Goal: Transaction & Acquisition: Purchase product/service

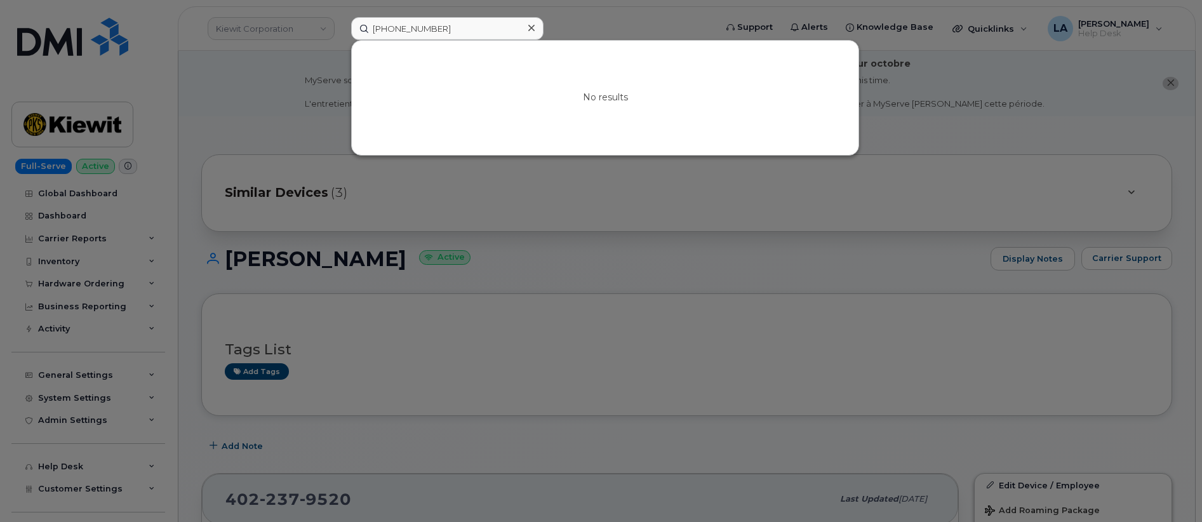
click at [456, 29] on input "[PHONE_NUMBER]" at bounding box center [447, 28] width 192 height 23
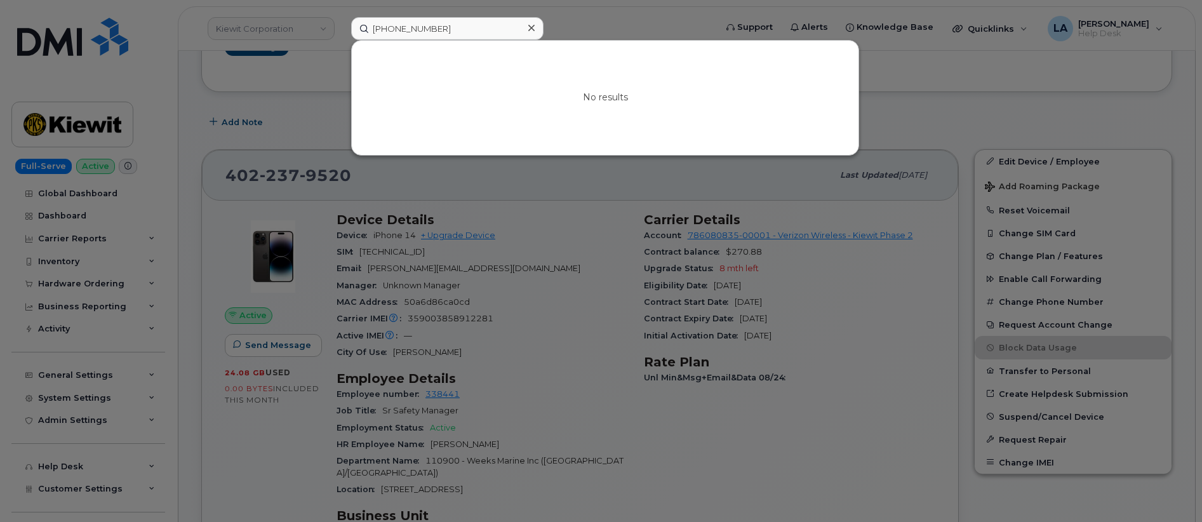
drag, startPoint x: 463, startPoint y: 30, endPoint x: 439, endPoint y: 30, distance: 24.1
click at [439, 30] on input "818 471 9208" at bounding box center [447, 28] width 192 height 23
drag, startPoint x: 444, startPoint y: 26, endPoint x: 265, endPoint y: 20, distance: 179.1
click at [341, 25] on div "818 471 9208 No results" at bounding box center [529, 28] width 376 height 23
drag, startPoint x: 387, startPoint y: 31, endPoint x: 436, endPoint y: 32, distance: 48.9
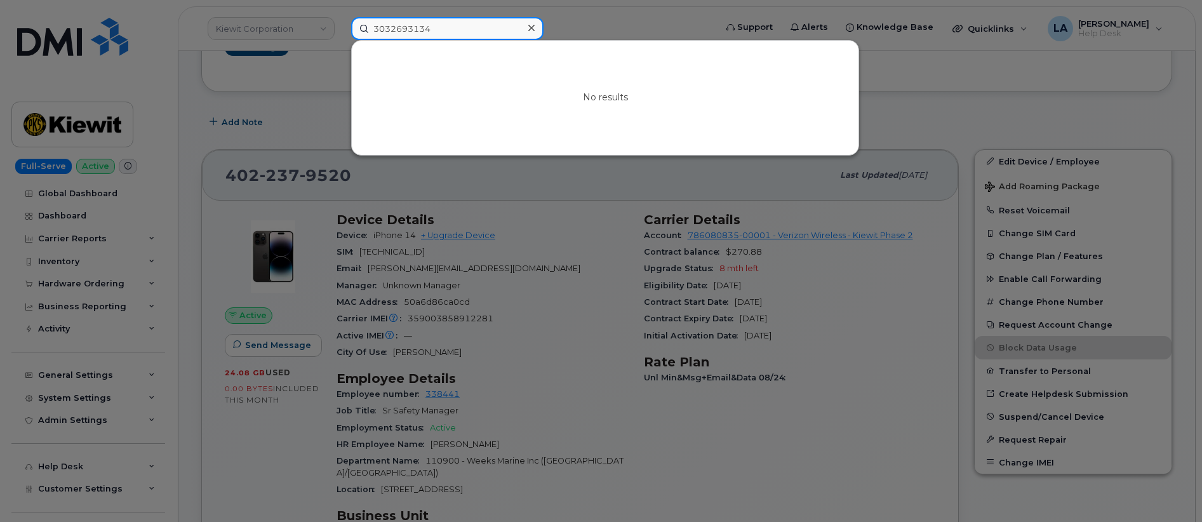
click at [387, 31] on input "3032693134" at bounding box center [447, 28] width 192 height 23
drag, startPoint x: 473, startPoint y: 34, endPoint x: 342, endPoint y: 33, distance: 131.4
click at [343, 33] on div "303 269 3134 No results" at bounding box center [529, 28] width 376 height 23
paste input "970 819 710"
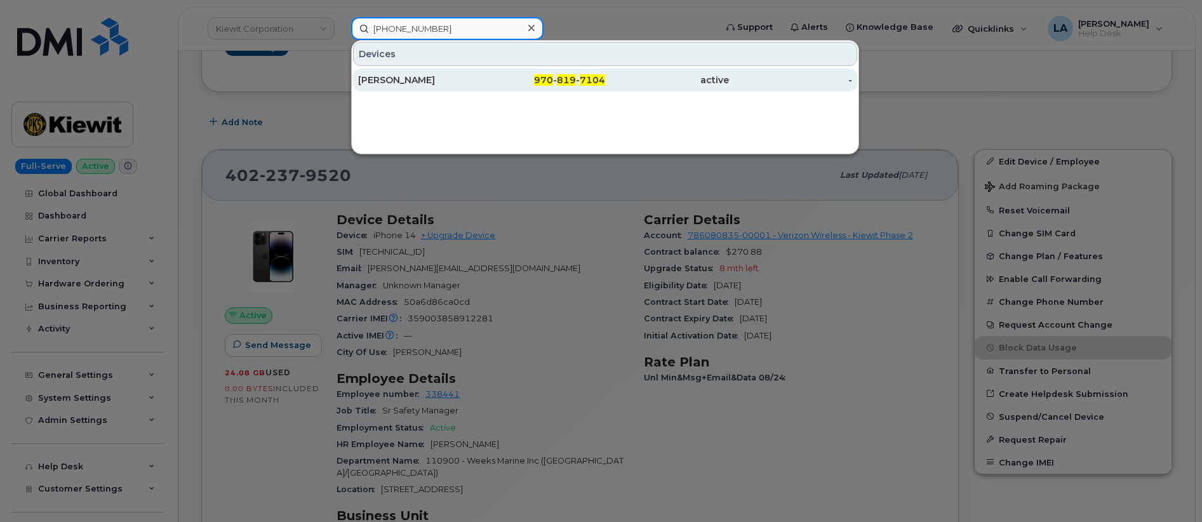
type input "970 819 7104"
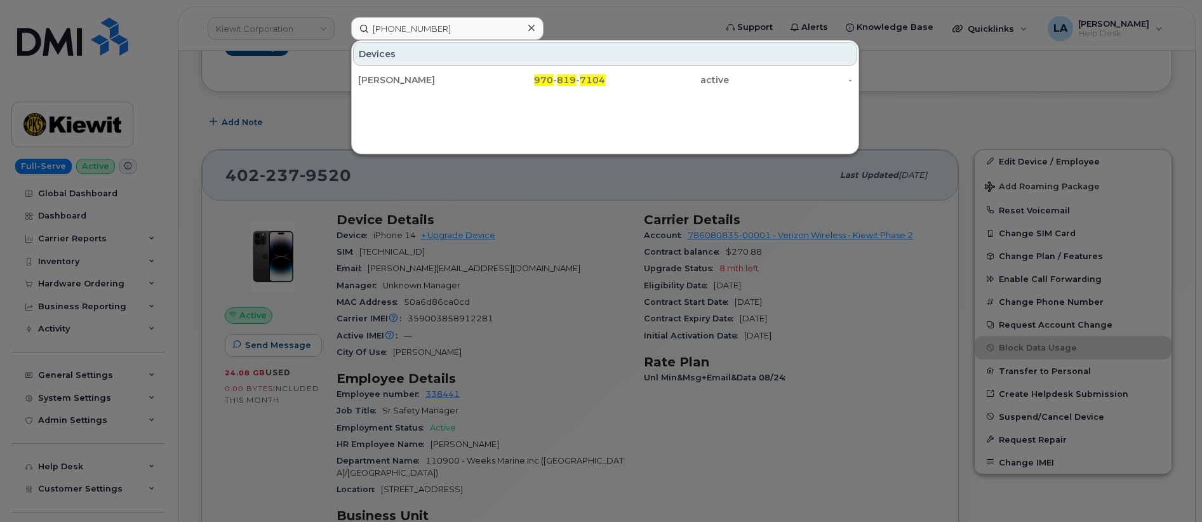
drag, startPoint x: 391, startPoint y: 81, endPoint x: 205, endPoint y: 1, distance: 202.5
click at [391, 81] on div "[PERSON_NAME]" at bounding box center [420, 80] width 124 height 13
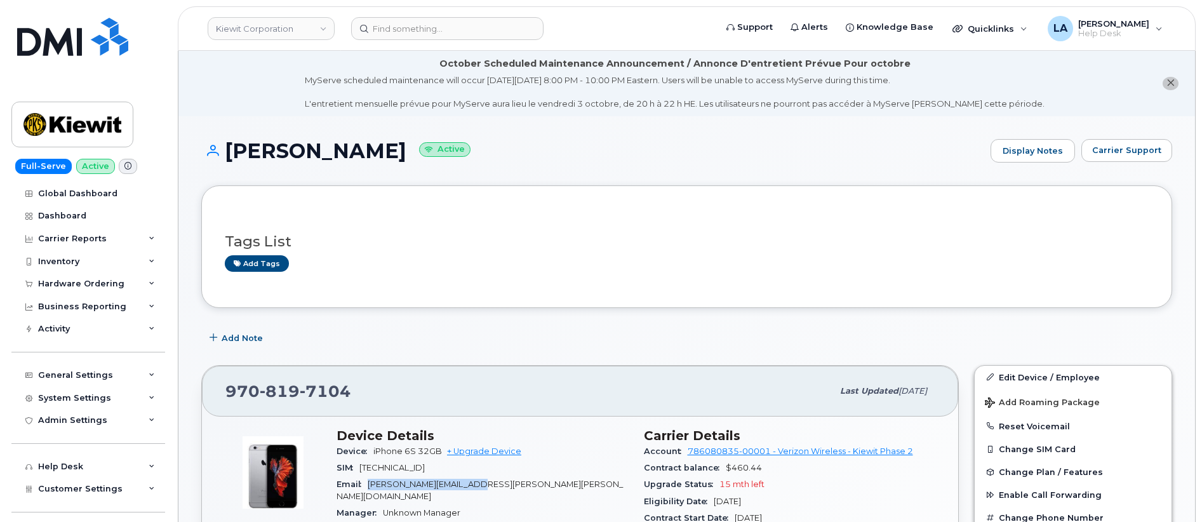
drag, startPoint x: 509, startPoint y: 481, endPoint x: 404, endPoint y: 482, distance: 105.4
click at [371, 485] on div "Email DANIEL.DEDEN@KIEWIT.COM" at bounding box center [482, 490] width 292 height 29
copy span "[PERSON_NAME][EMAIL_ADDRESS][PERSON_NAME][PERSON_NAME][DOMAIN_NAME]"
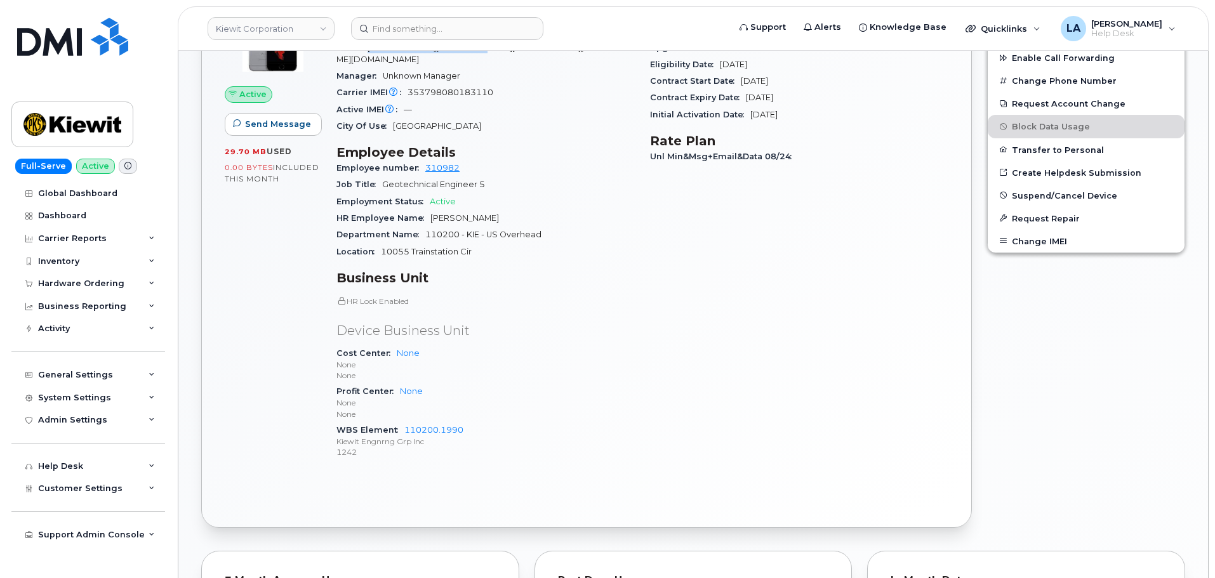
scroll to position [438, 0]
drag, startPoint x: 484, startPoint y: 417, endPoint x: 342, endPoint y: 414, distance: 142.2
click at [335, 416] on div "Device Details Device iPhone 6S 32GB + Upgrade Device SIM 89148000002909780873 …" at bounding box center [486, 229] width 314 height 494
copy div "WBS Element 110200.1990"
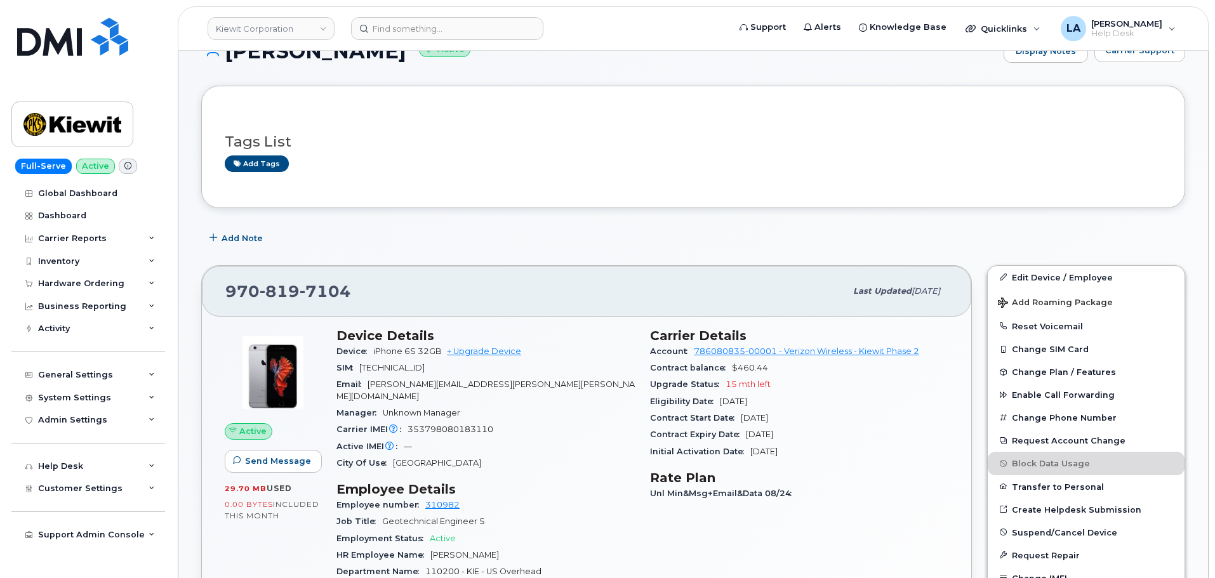
scroll to position [96, 0]
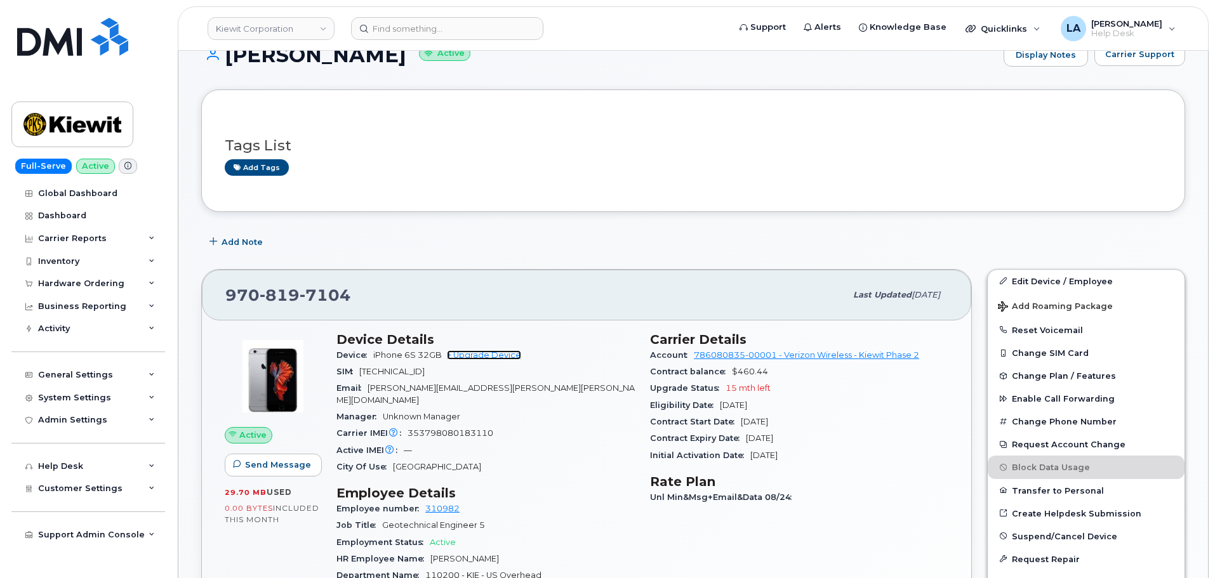
click at [468, 353] on link "+ Upgrade Device" at bounding box center [484, 355] width 74 height 10
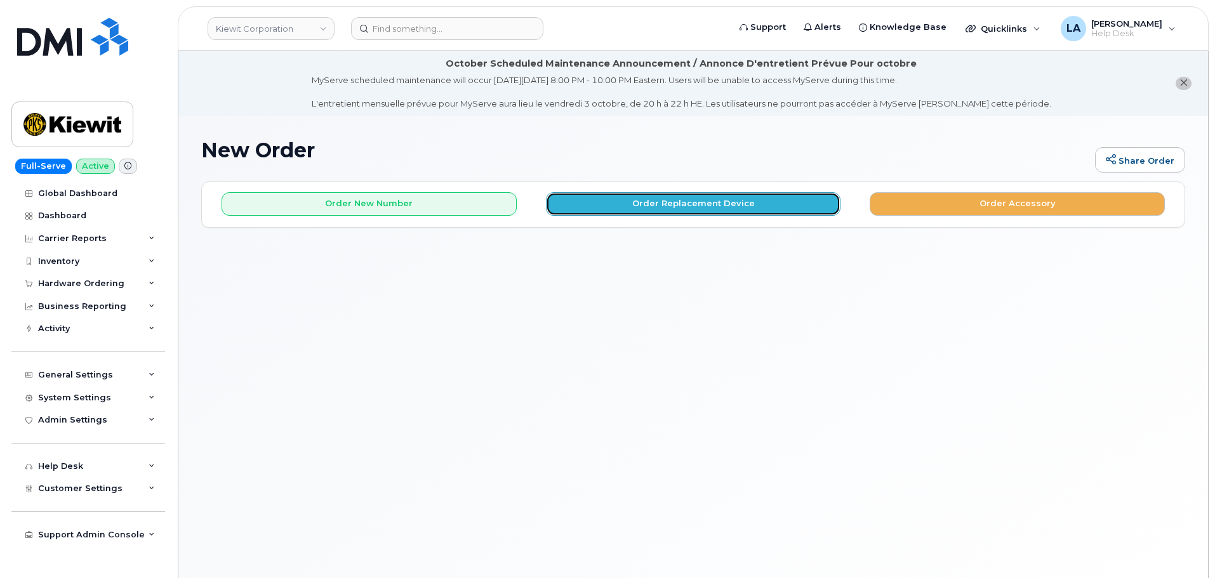
click at [689, 204] on button "Order Replacement Device" at bounding box center [693, 203] width 295 height 23
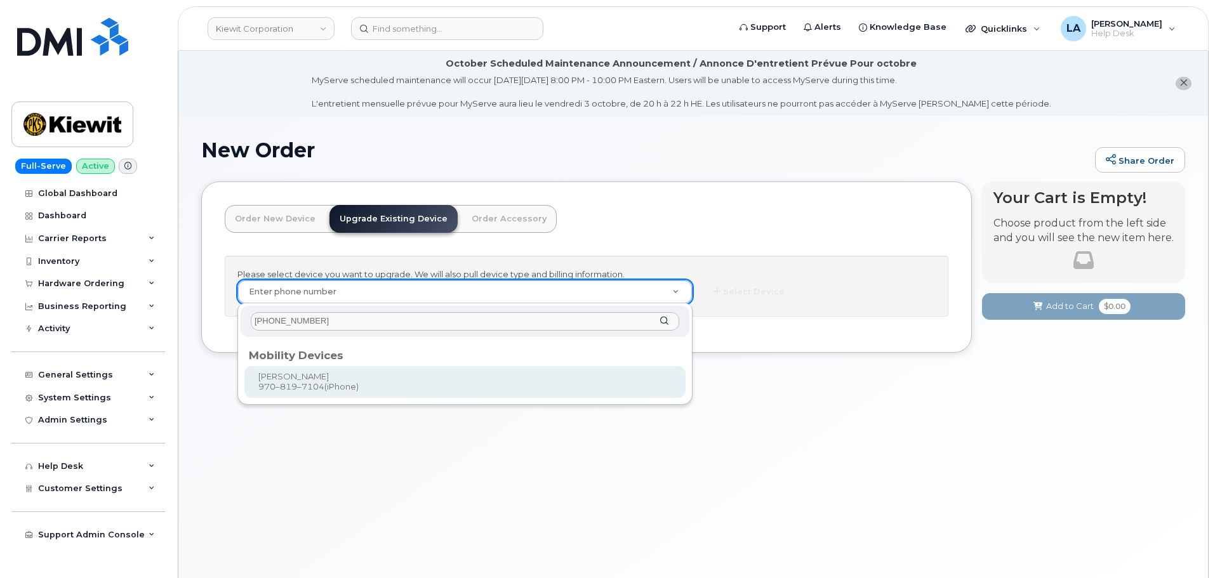
type input "970 819 7104"
type input "1179602"
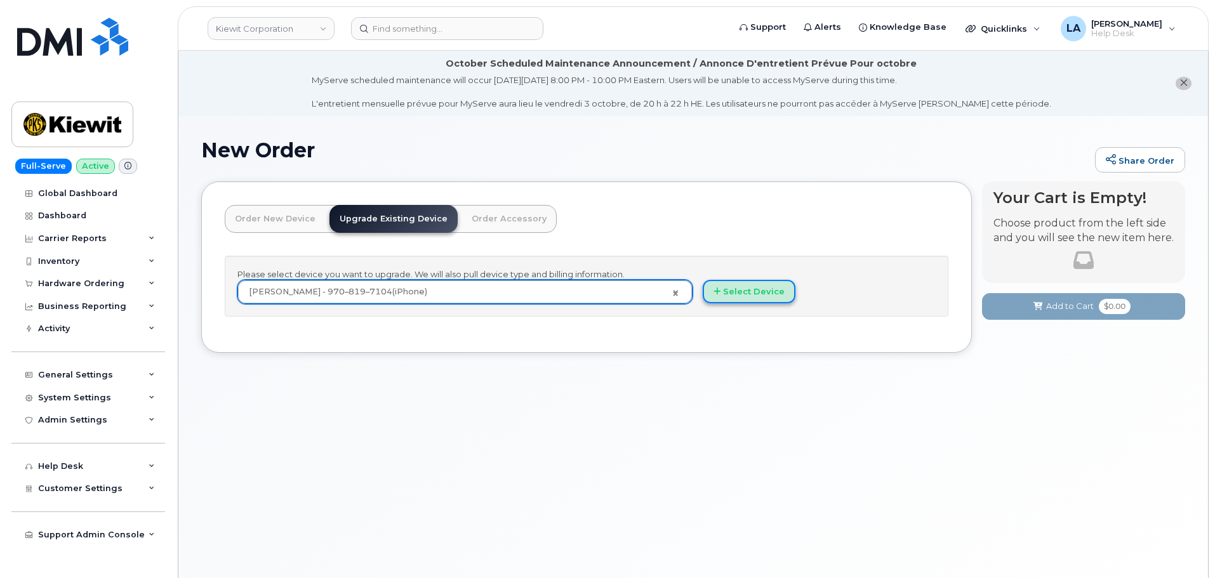
click at [734, 295] on button "Select Device" at bounding box center [749, 291] width 93 height 23
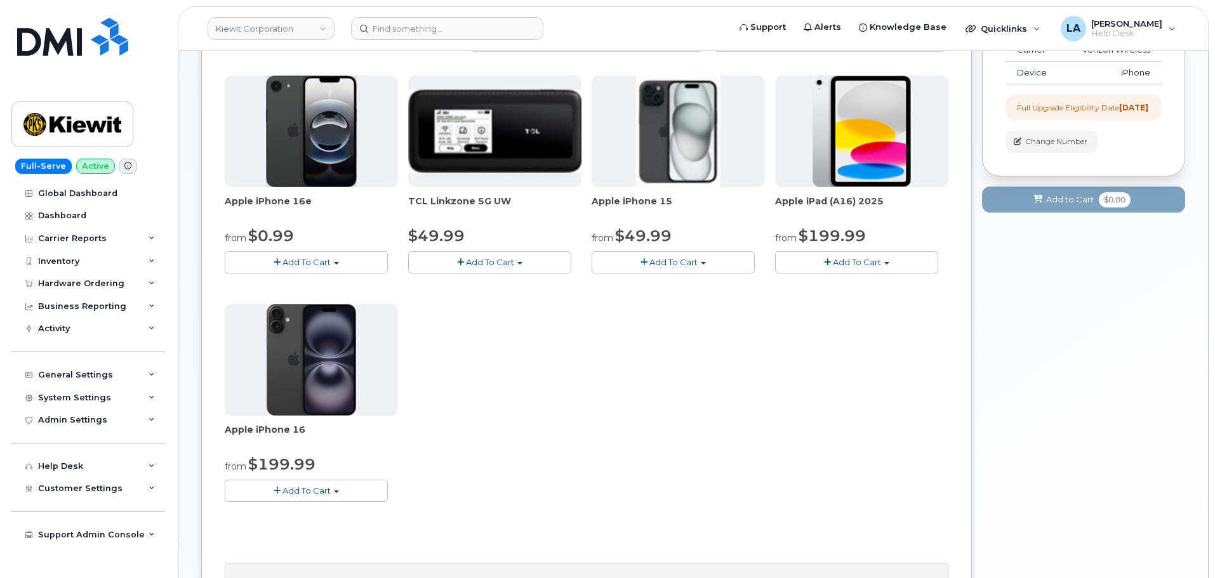
scroll to position [219, 0]
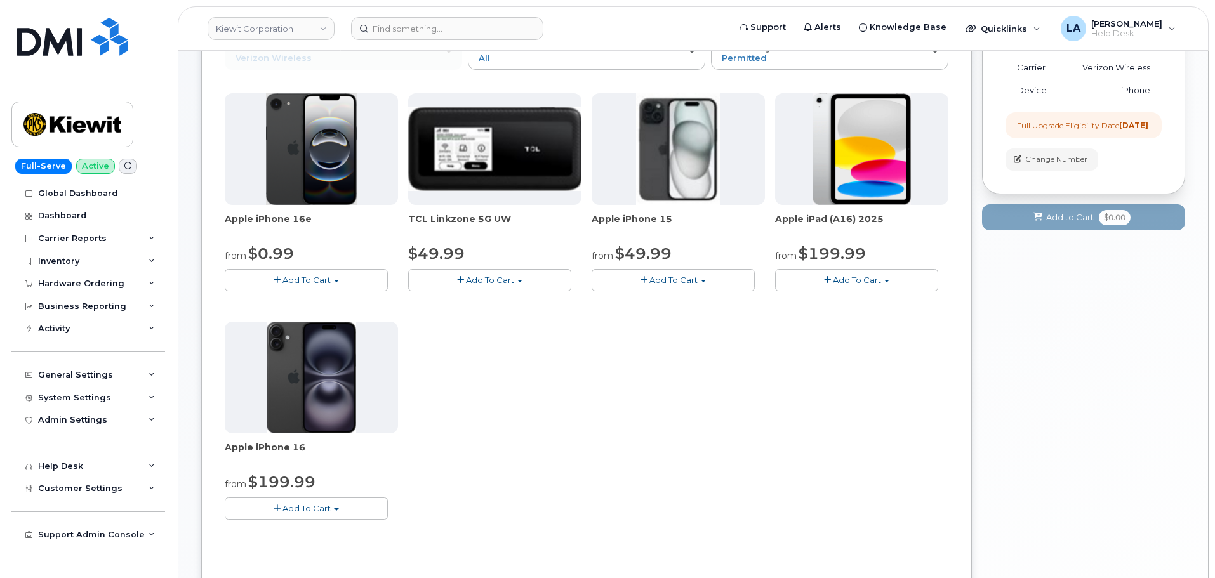
click at [324, 507] on span "Add To Cart" at bounding box center [306, 508] width 48 height 10
click at [335, 545] on link "$199.99 - 2 Year Upgrade (128GB)" at bounding box center [313, 548] width 171 height 16
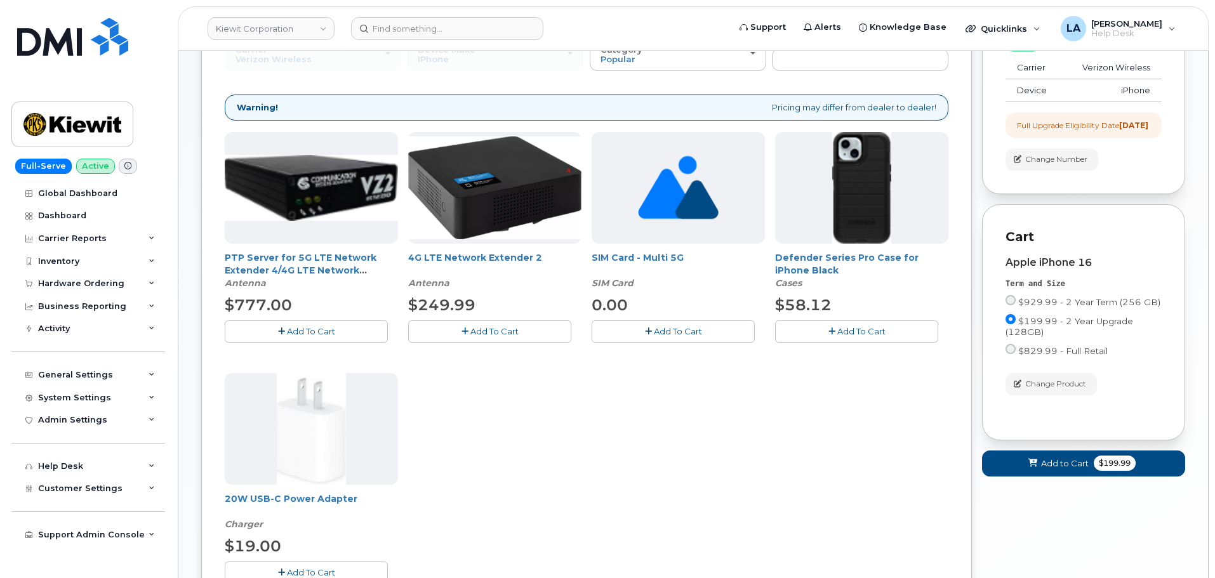
click at [825, 321] on button "Add To Cart" at bounding box center [856, 332] width 163 height 22
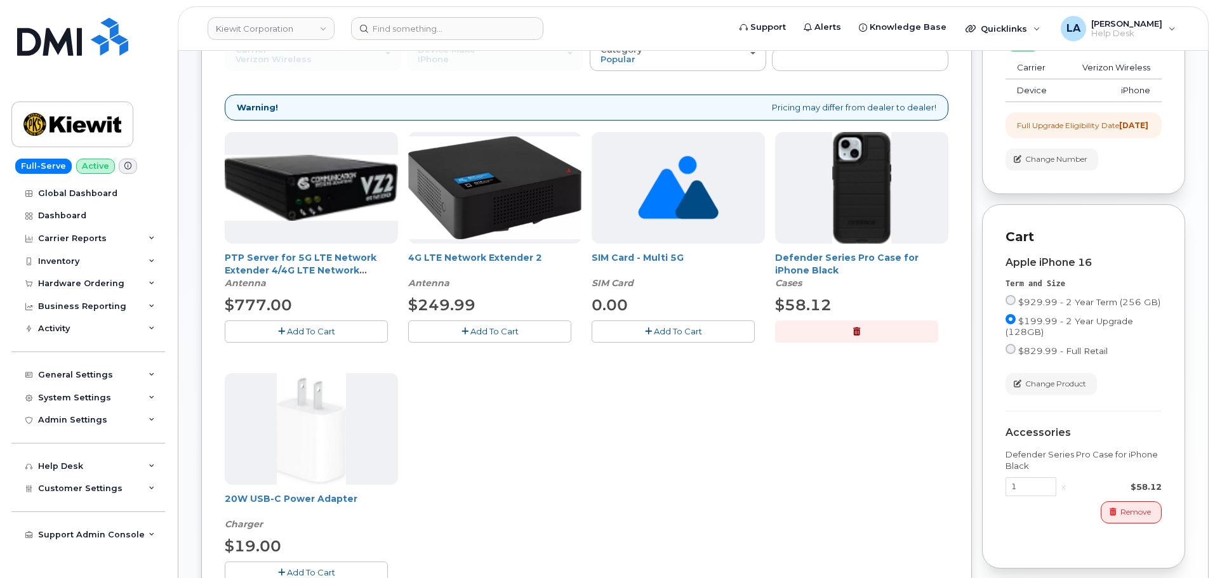
click at [302, 568] on span "Add To Cart" at bounding box center [311, 572] width 48 height 10
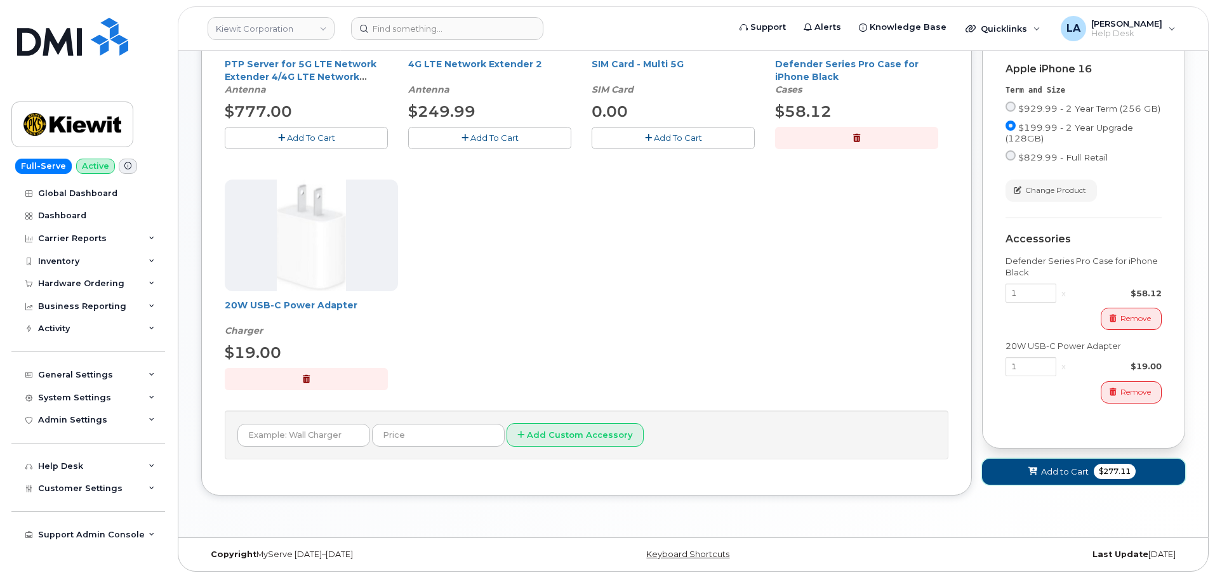
click at [1035, 476] on icon at bounding box center [1032, 472] width 9 height 8
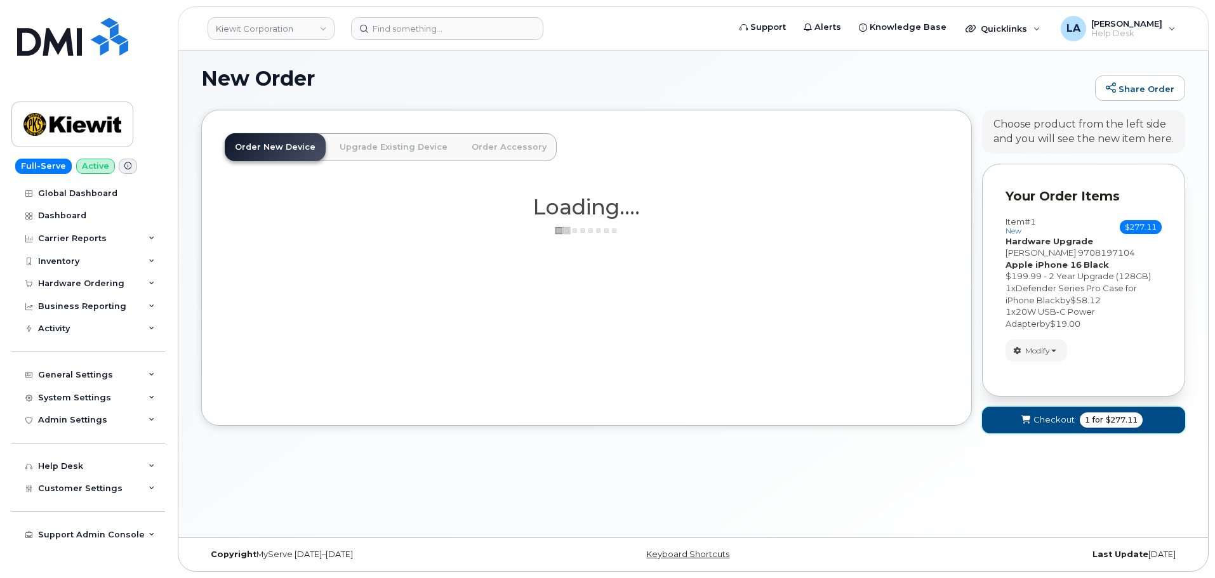
click at [1047, 418] on span "Checkout" at bounding box center [1053, 420] width 41 height 12
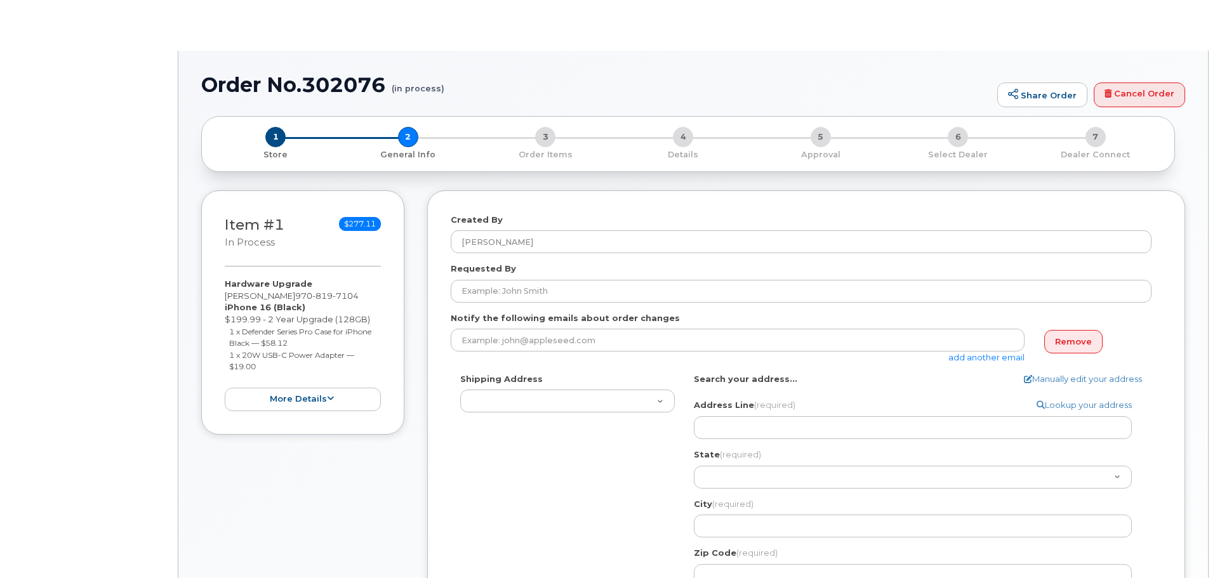
select select
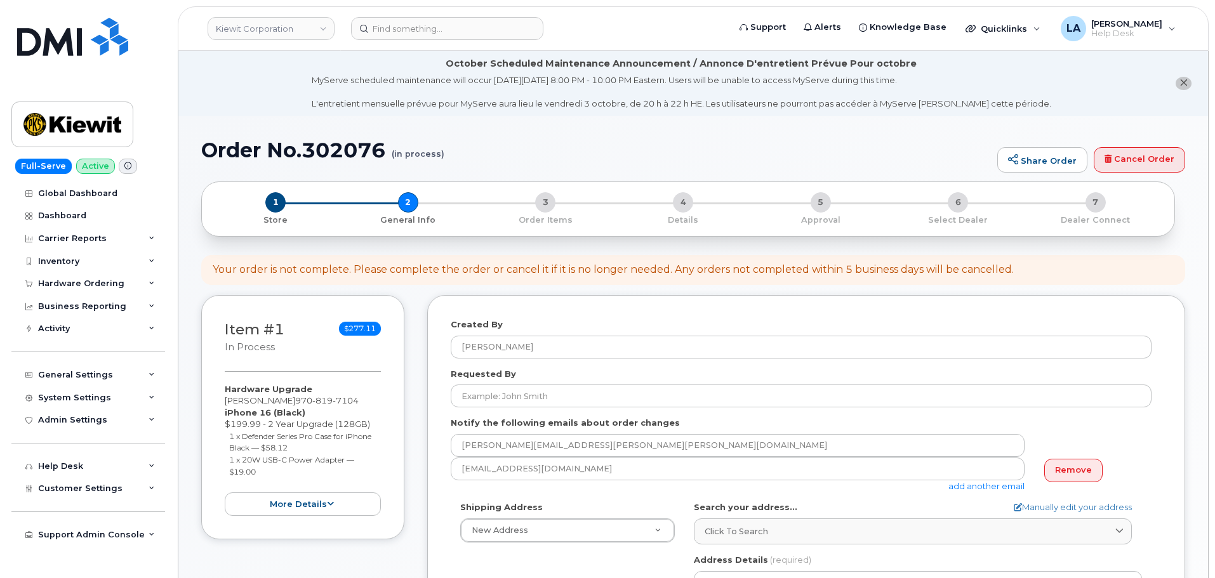
drag, startPoint x: 1056, startPoint y: 470, endPoint x: 1065, endPoint y: 470, distance: 9.5
click at [1056, 470] on link "Remove" at bounding box center [1073, 470] width 58 height 23
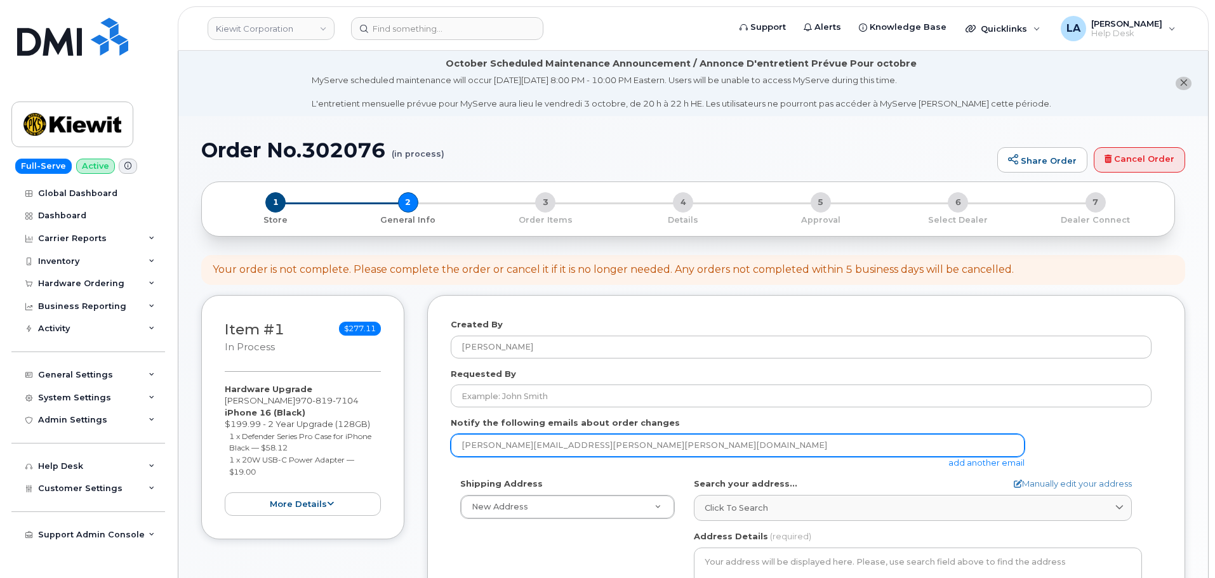
drag, startPoint x: 528, startPoint y: 446, endPoint x: 441, endPoint y: 446, distance: 87.0
click at [441, 446] on div "Created By Lanette Aparicio Requested By Notify the following emails about orde…" at bounding box center [806, 560] width 758 height 531
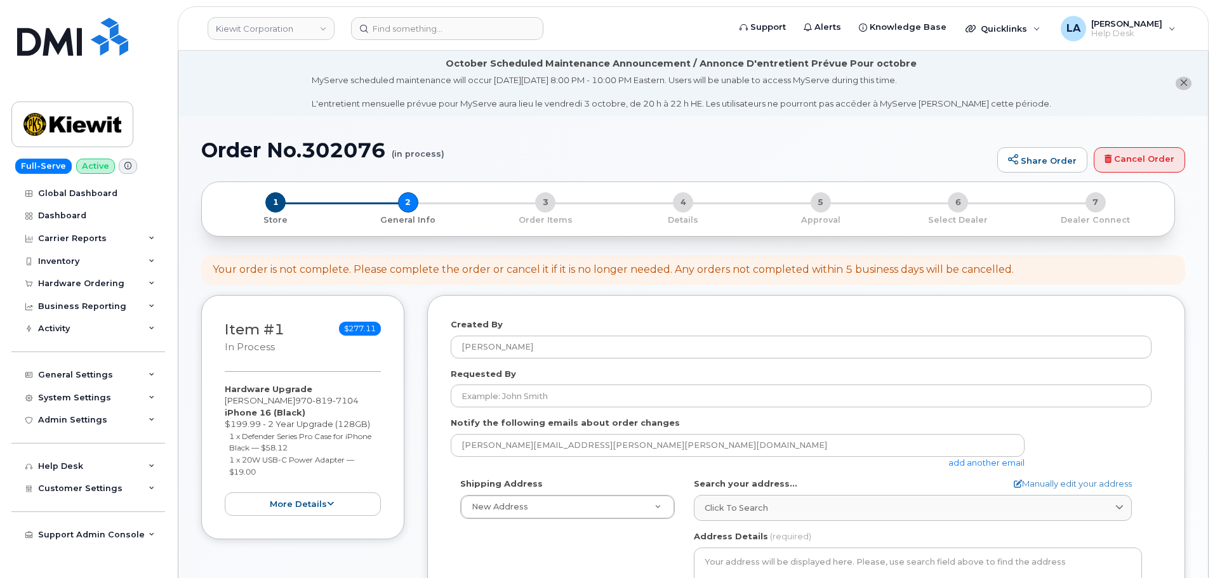
drag, startPoint x: 293, startPoint y: 399, endPoint x: 207, endPoint y: 397, distance: 85.7
click at [206, 399] on div "Item #1 in process $277.11 Hardware Upgrade DANIEL DEDEN 970 819 7104 iPhone 16…" at bounding box center [302, 417] width 203 height 244
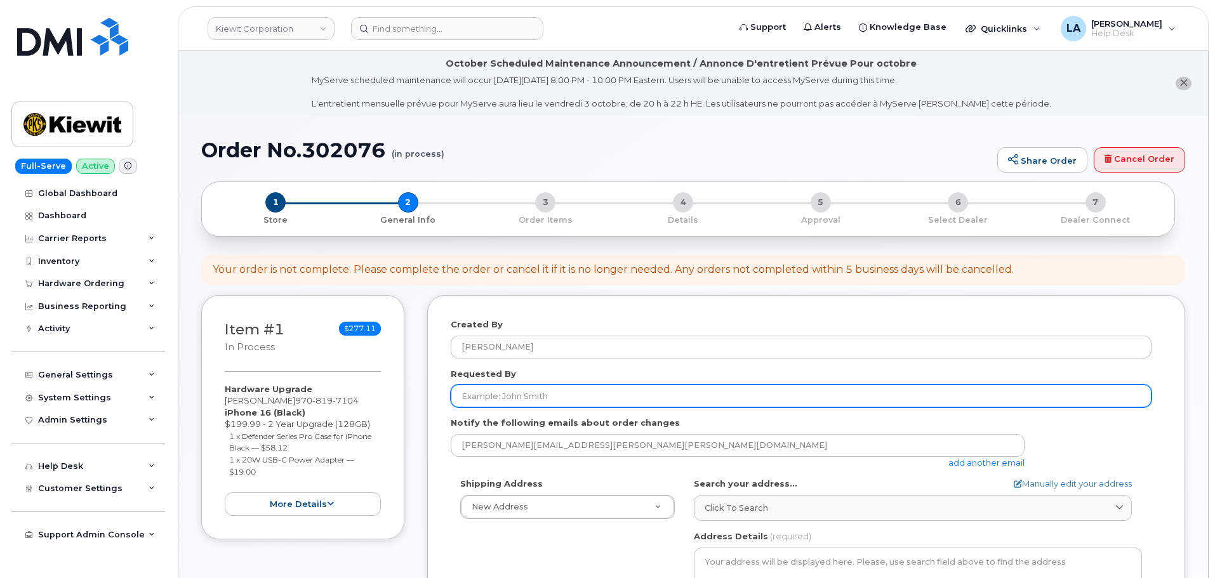
click at [541, 404] on input "Requested By" at bounding box center [801, 396] width 701 height 23
paste input "[PERSON_NAME]"
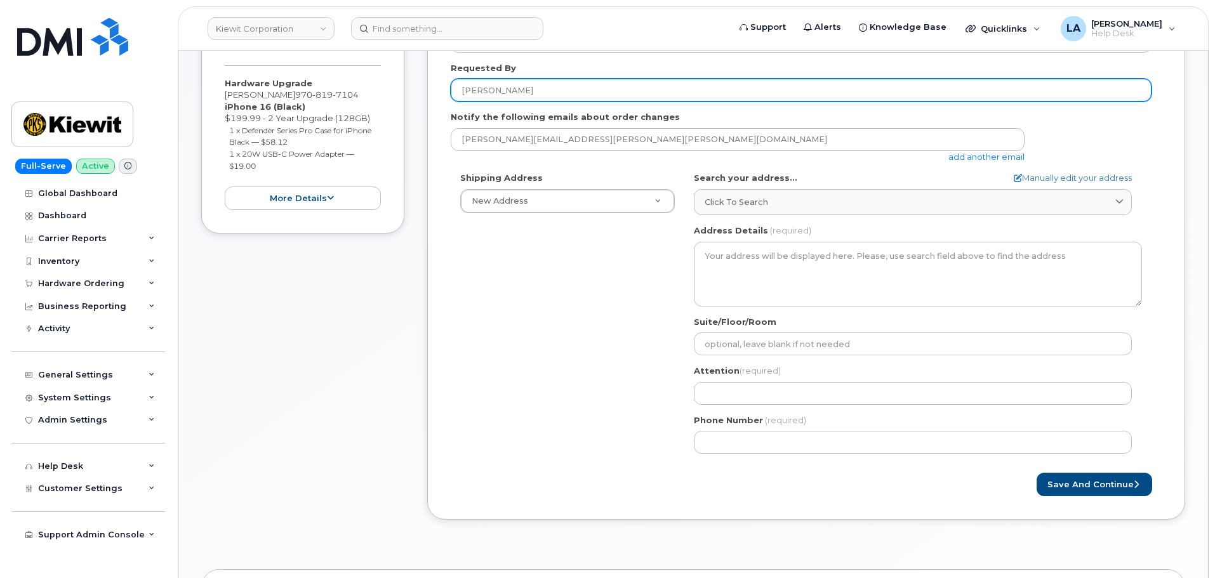
scroll to position [332, 0]
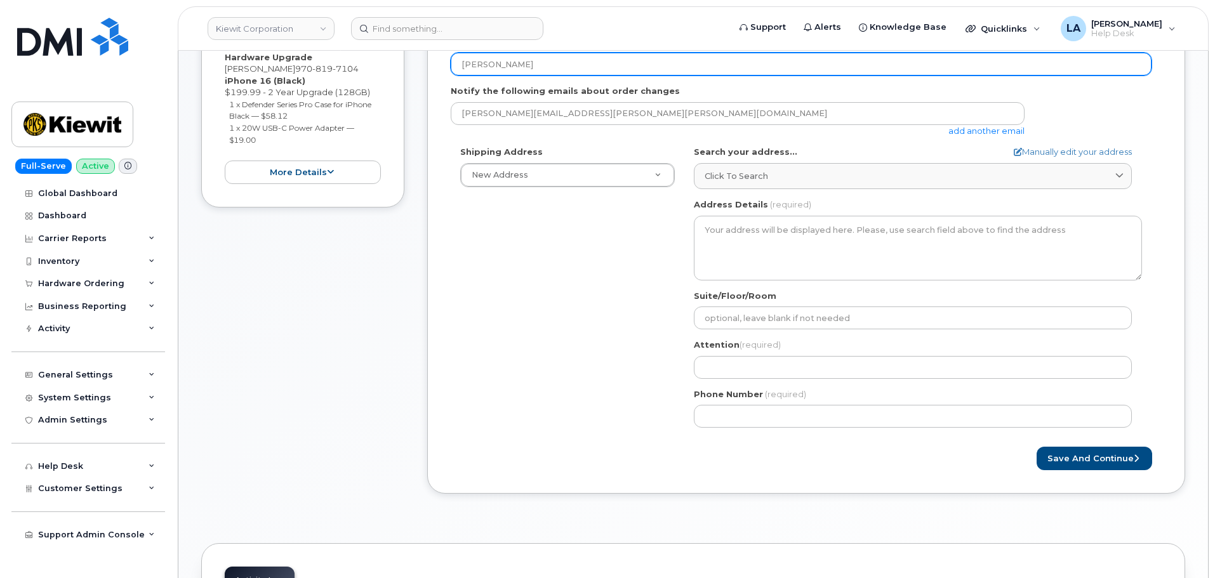
type input "[PERSON_NAME]"
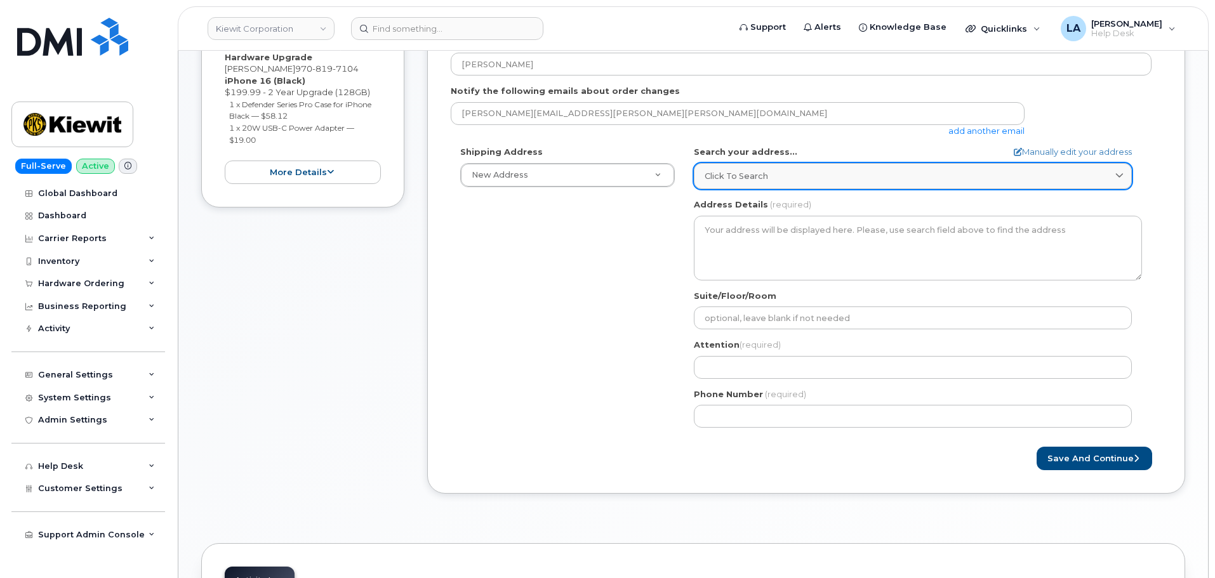
click at [748, 172] on span "Click to search" at bounding box center [736, 176] width 63 height 12
paste input "10055 Train"
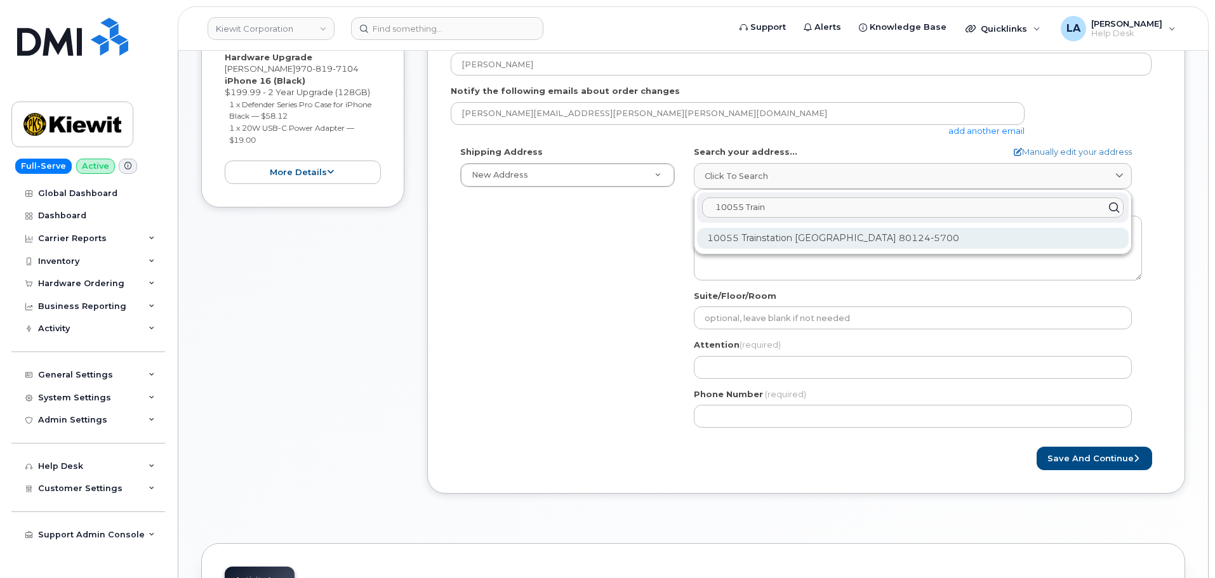
type input "10055 Train"
click at [812, 237] on div "10055 Trainstation Cir Lone Tree CO 80124-5700" at bounding box center [913, 238] width 432 height 21
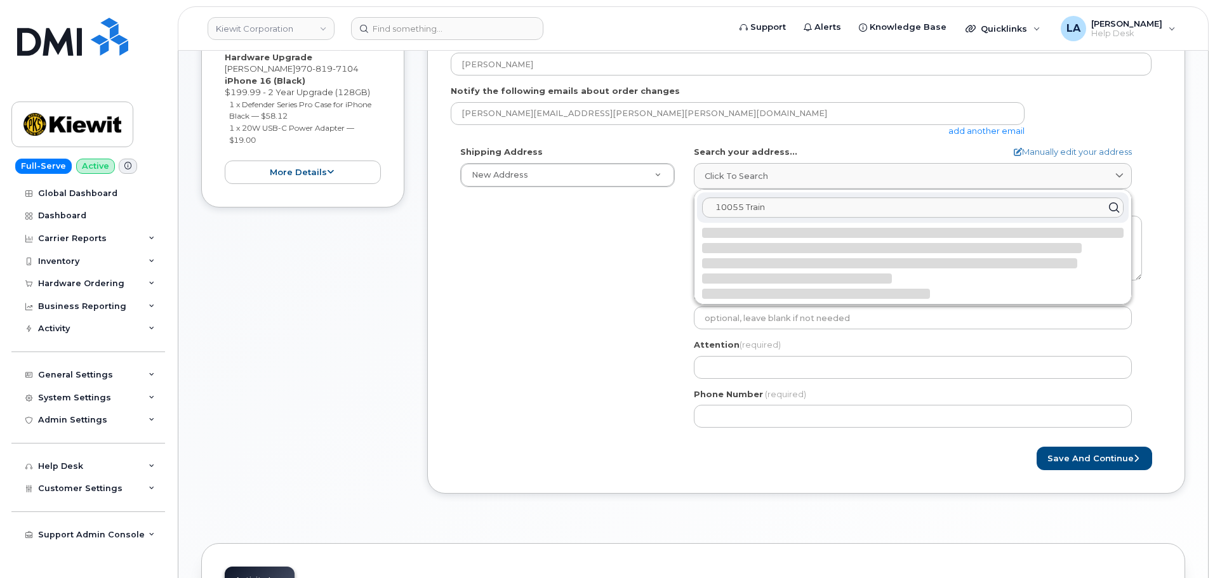
select select
type textarea "10055 Trainstation Cir LONE TREE CO 80124-5700 UNITED STATES"
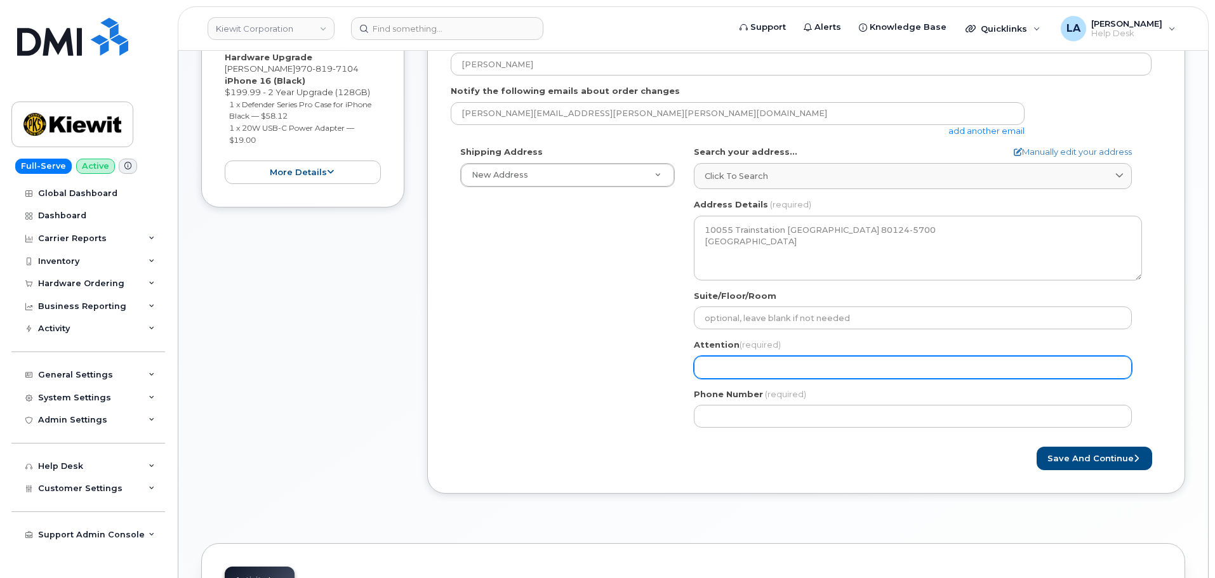
click at [801, 362] on input "Attention (required)" at bounding box center [913, 367] width 438 height 23
drag, startPoint x: 785, startPoint y: 369, endPoint x: 663, endPoint y: 369, distance: 121.9
click at [663, 369] on div "Shipping Address New Address New Address CO Lone Tree Search your address... Ma…" at bounding box center [801, 291] width 701 height 291
click at [755, 367] on input "Attention (required)" at bounding box center [913, 367] width 438 height 23
click at [761, 368] on input "Attention (required)" at bounding box center [913, 367] width 438 height 23
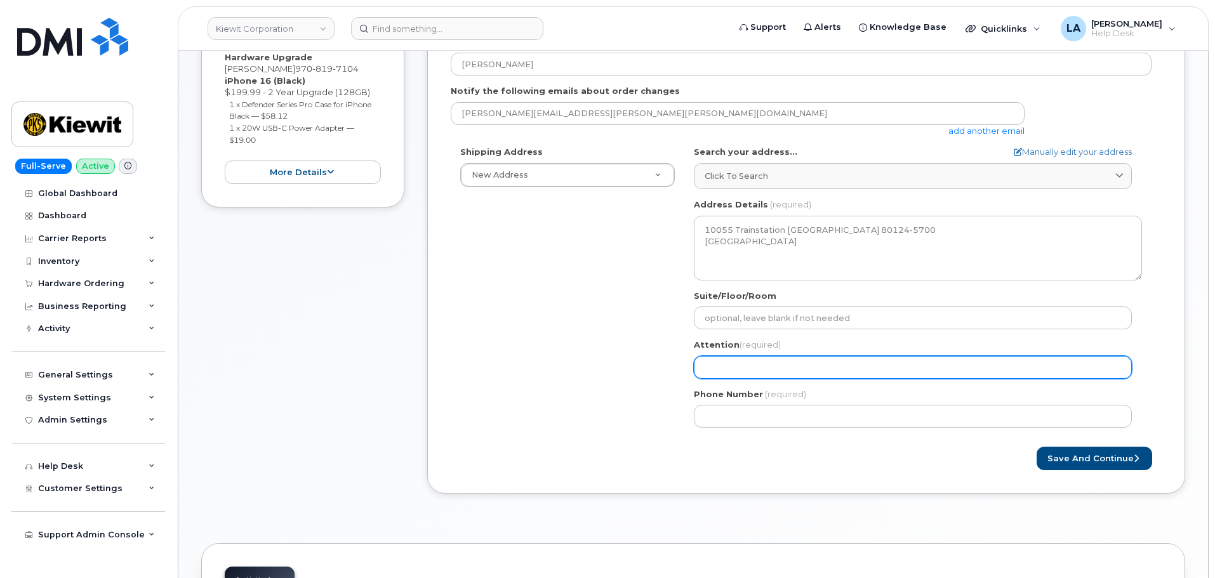
paste input "[PERSON_NAME]"
type input "[PERSON_NAME]"
select select
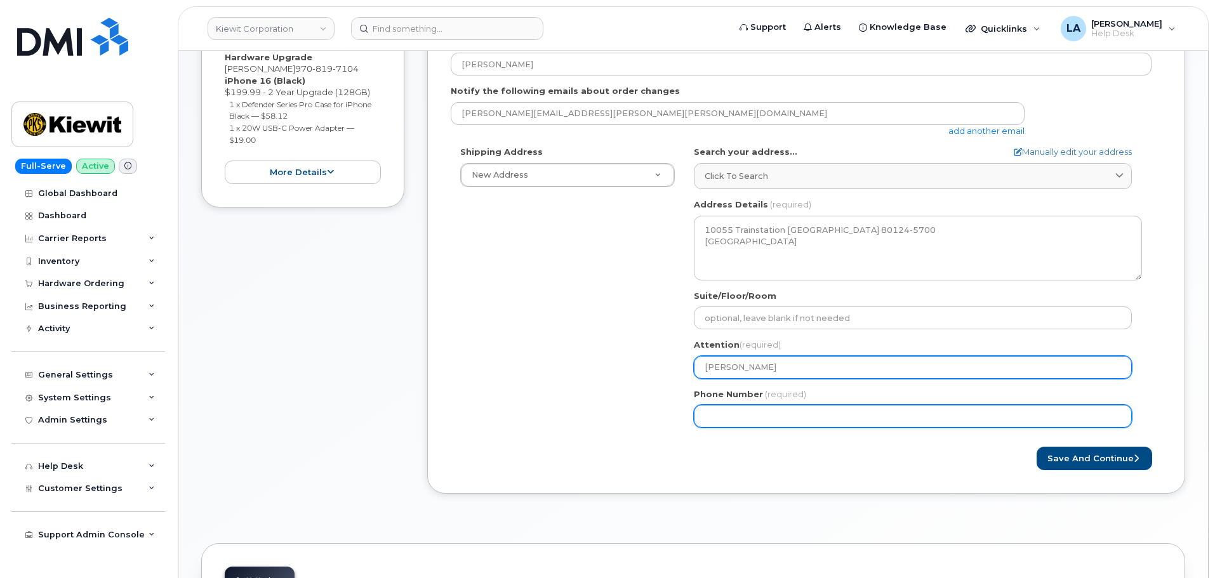
type input "[PERSON_NAME]"
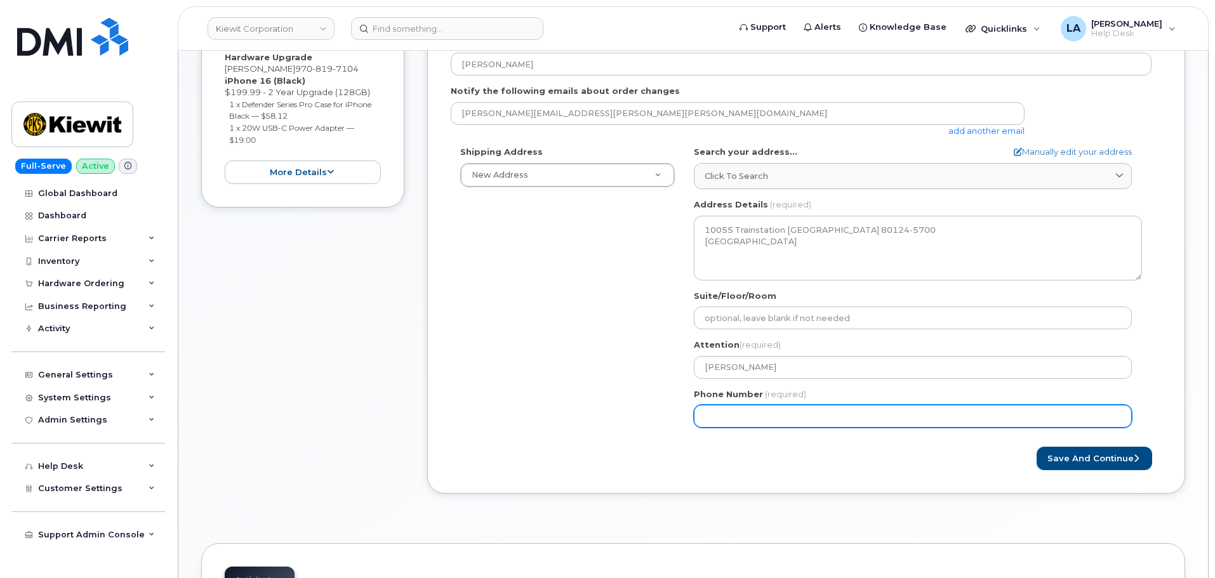
click at [726, 408] on input "Phone Number" at bounding box center [913, 416] width 438 height 23
click at [780, 416] on input "Phone Number" at bounding box center [913, 416] width 438 height 23
paste input "3032693134"
select select
type input "3032693134"
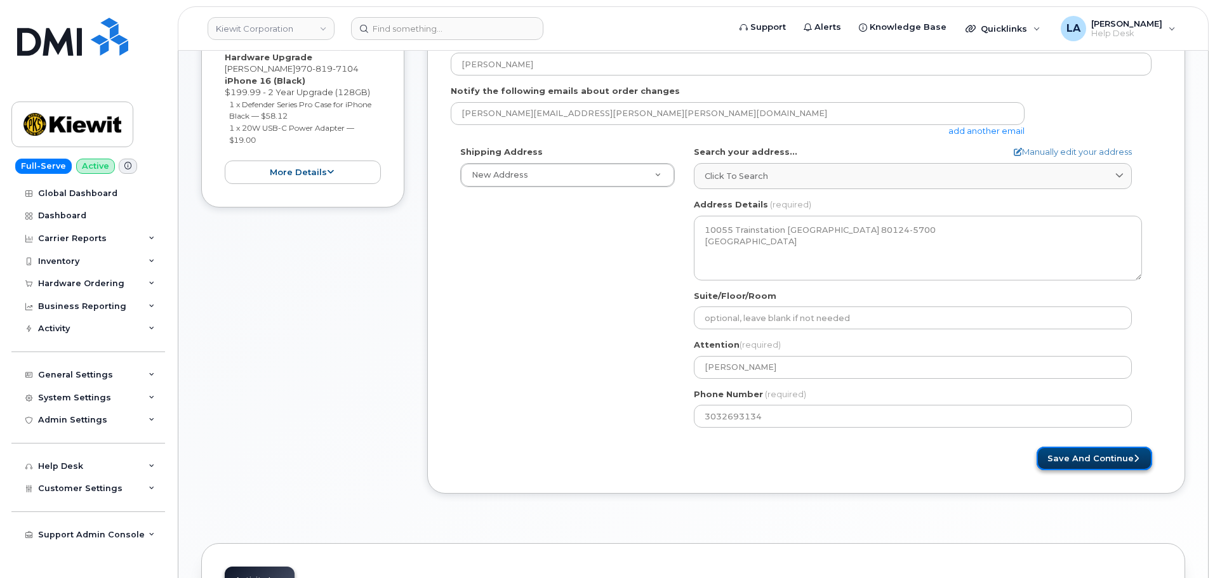
click at [1107, 465] on button "Save and Continue" at bounding box center [1095, 458] width 116 height 23
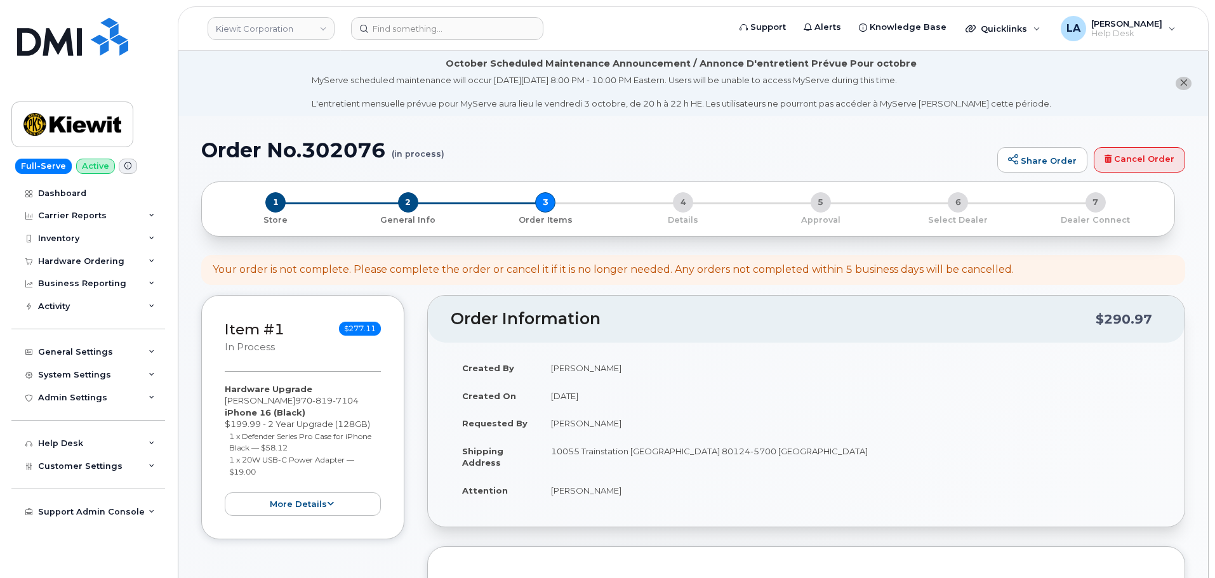
scroll to position [506, 0]
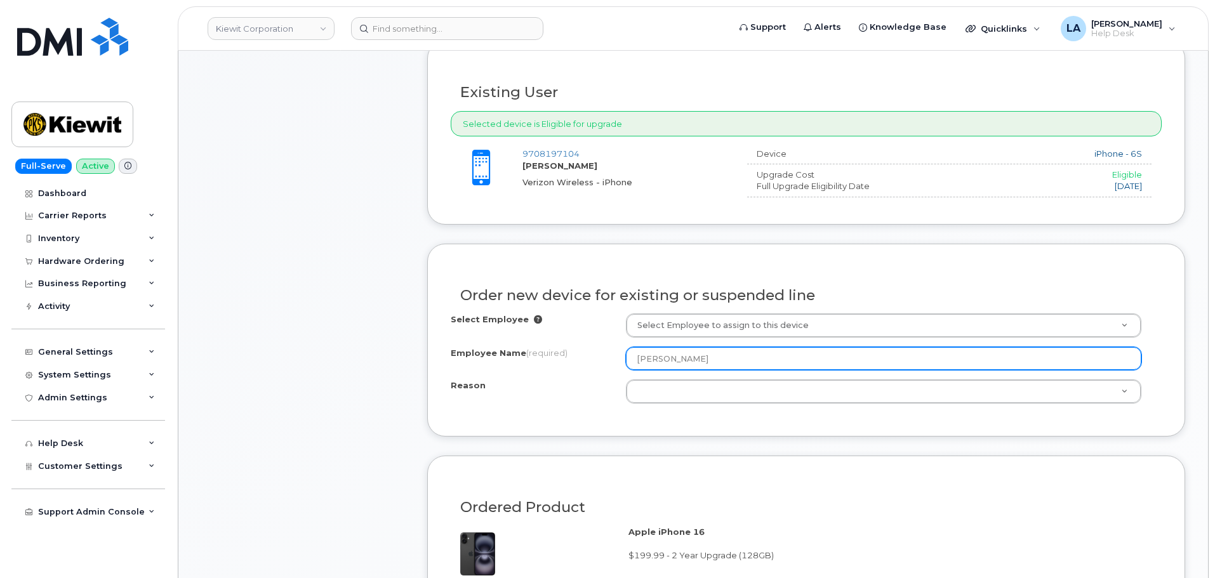
drag, startPoint x: 635, startPoint y: 361, endPoint x: 570, endPoint y: 361, distance: 64.7
click at [571, 361] on div "Employee Name (required) DANIEL DEDEN" at bounding box center [806, 358] width 711 height 23
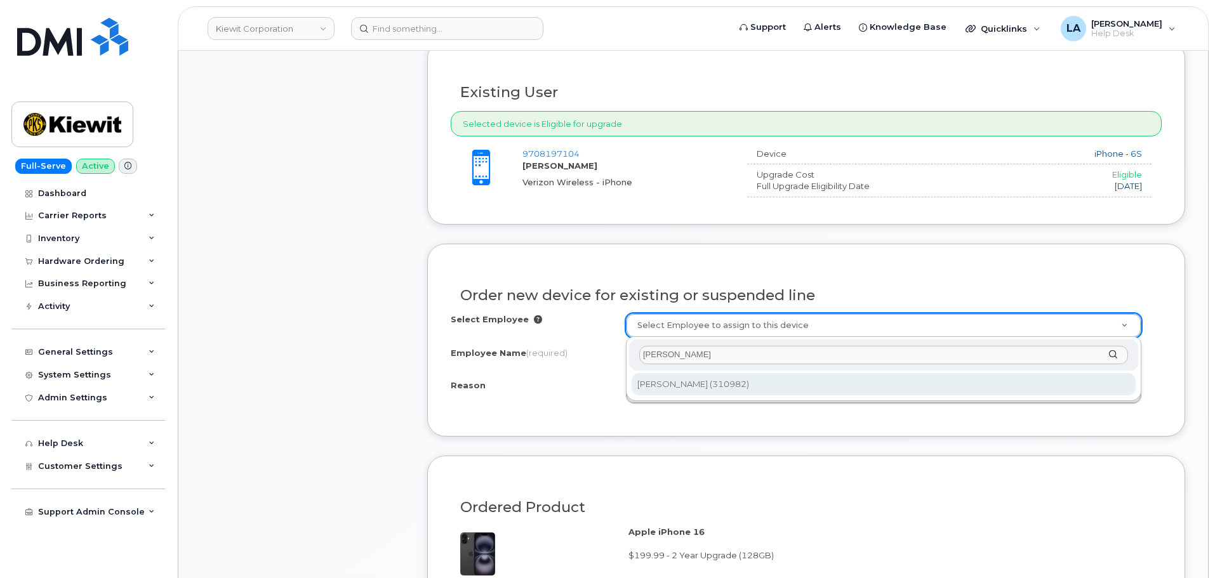
type input "[PERSON_NAME]"
type input "2150037"
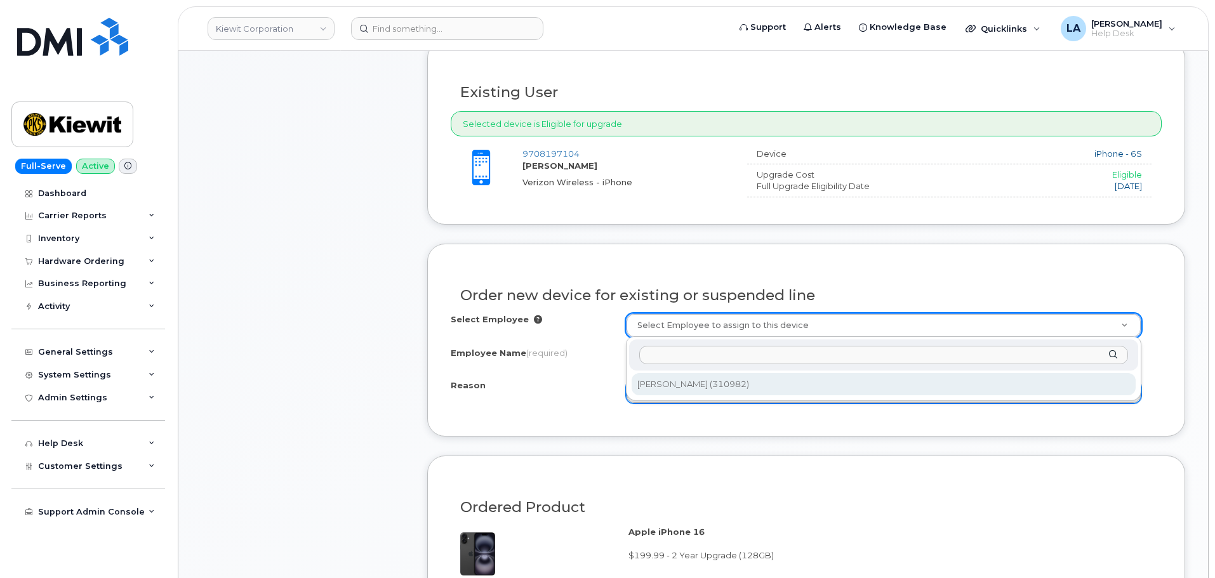
type input "[PERSON_NAME]"
select select
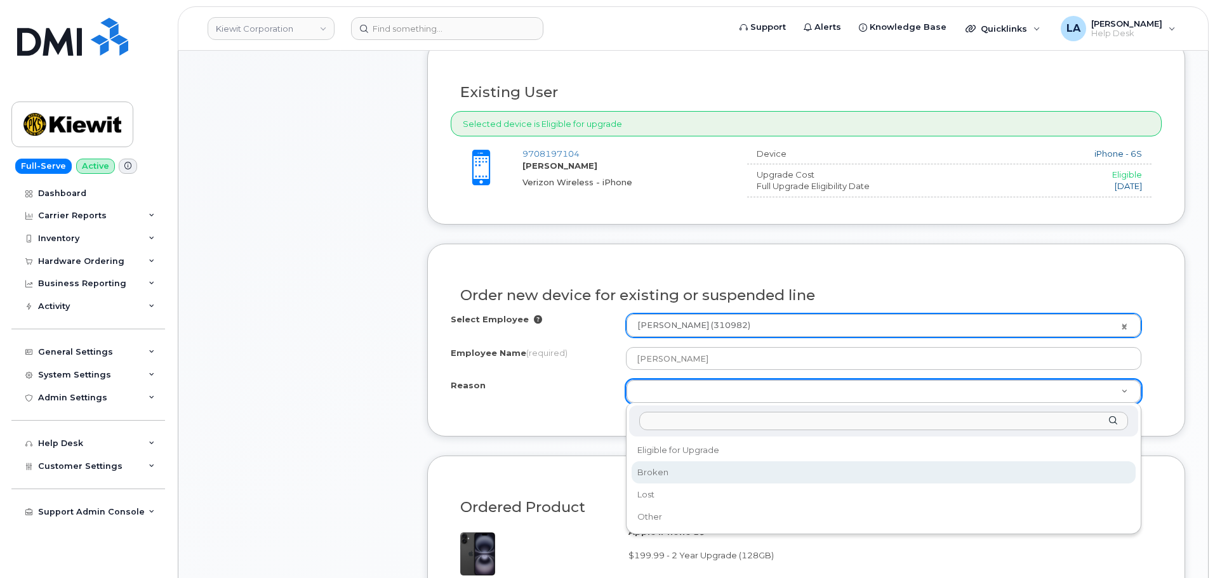
select select "broken"
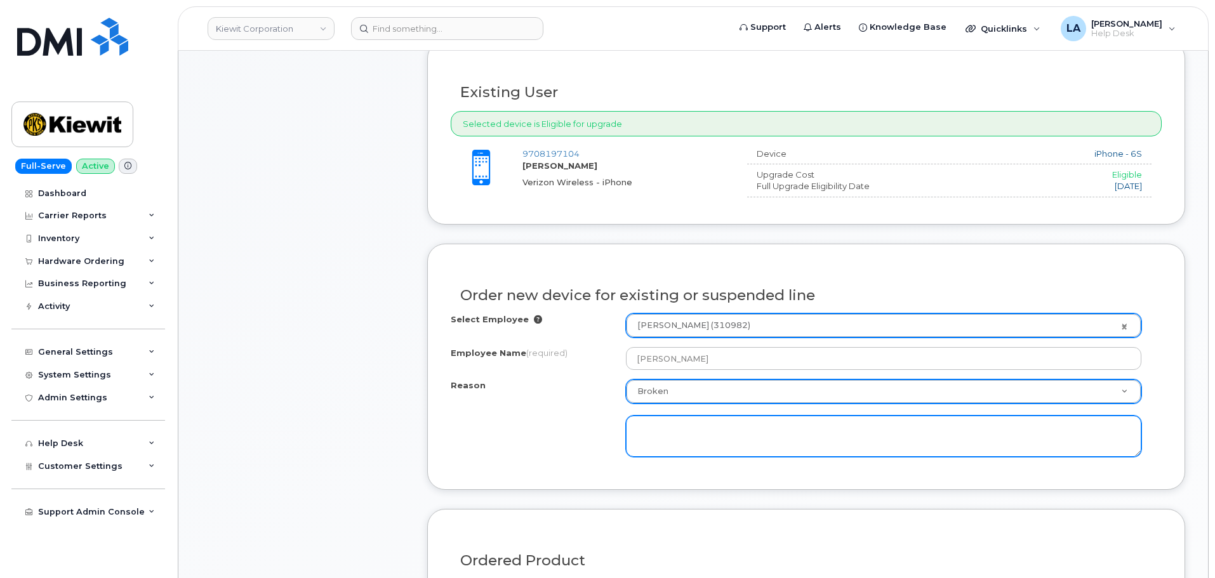
click at [685, 433] on textarea at bounding box center [883, 437] width 515 height 42
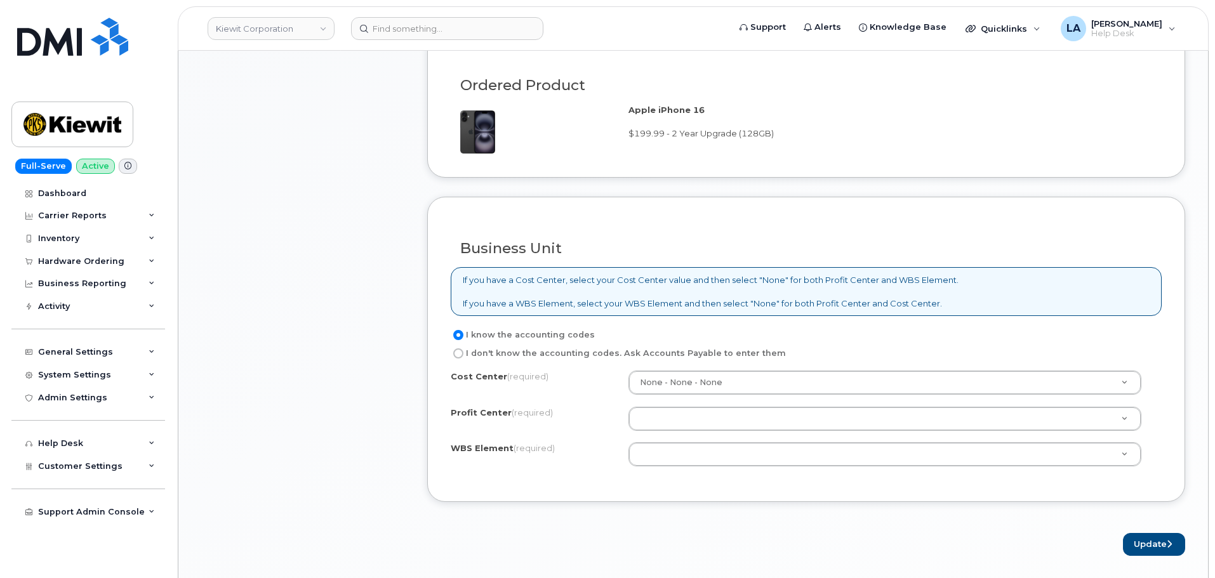
scroll to position [986, 0]
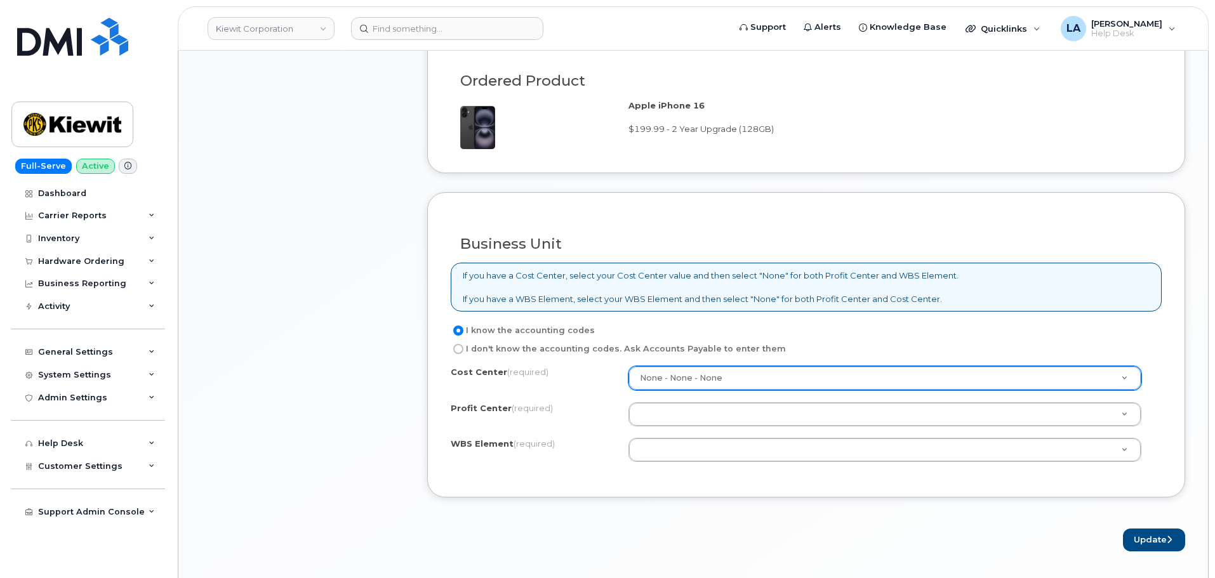
type textarea "EU states that phone is old and is no longer working. States upgrade date is wr…"
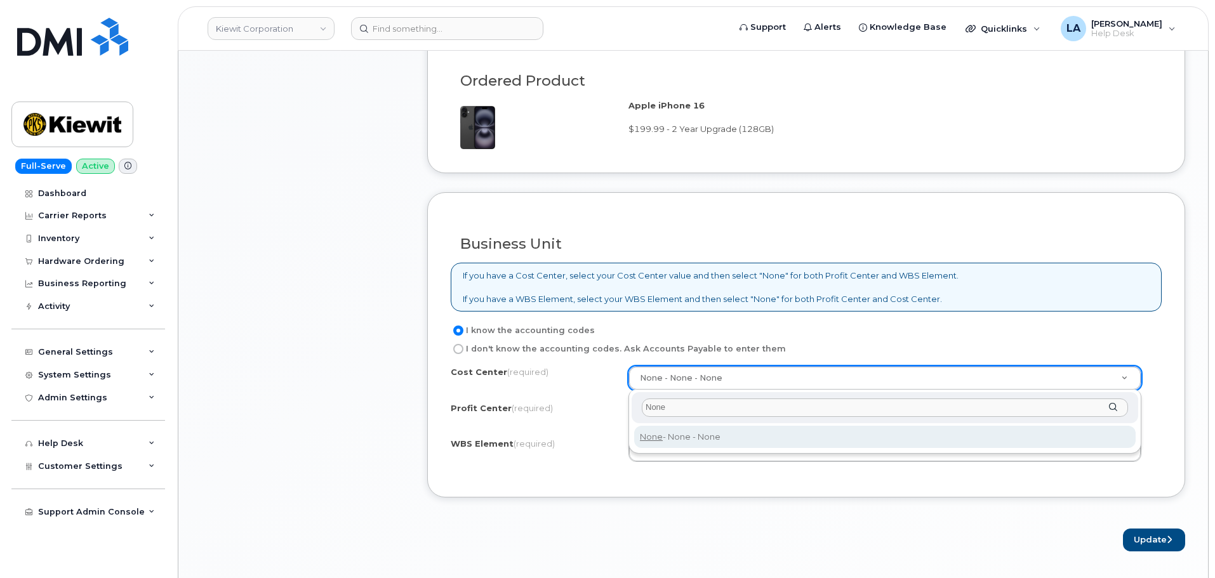
type input "None"
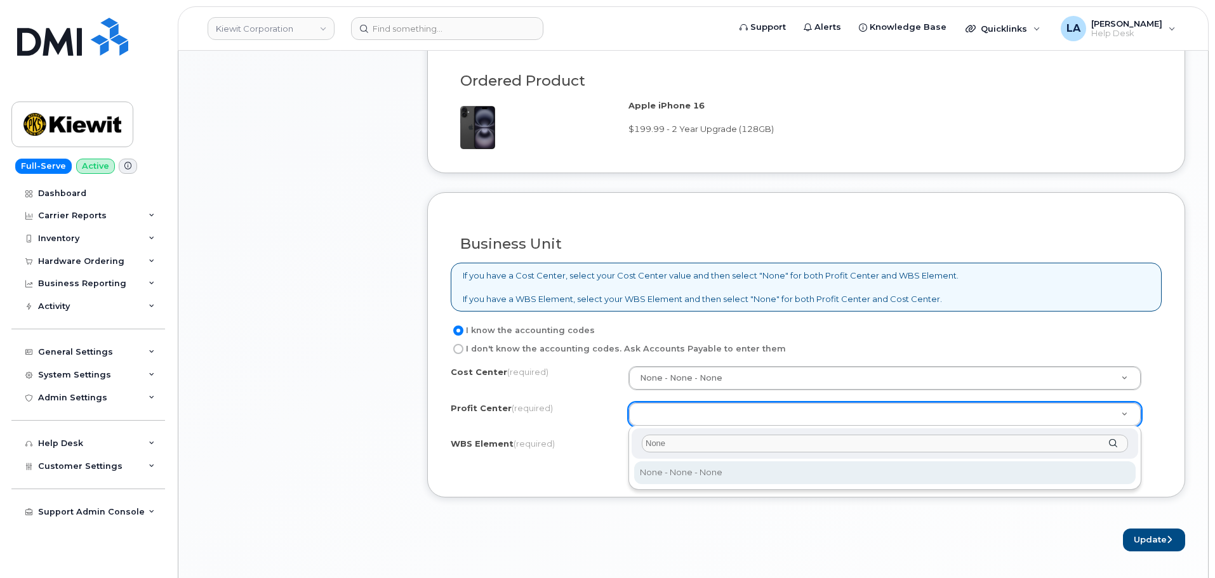
type input "None"
select select "None"
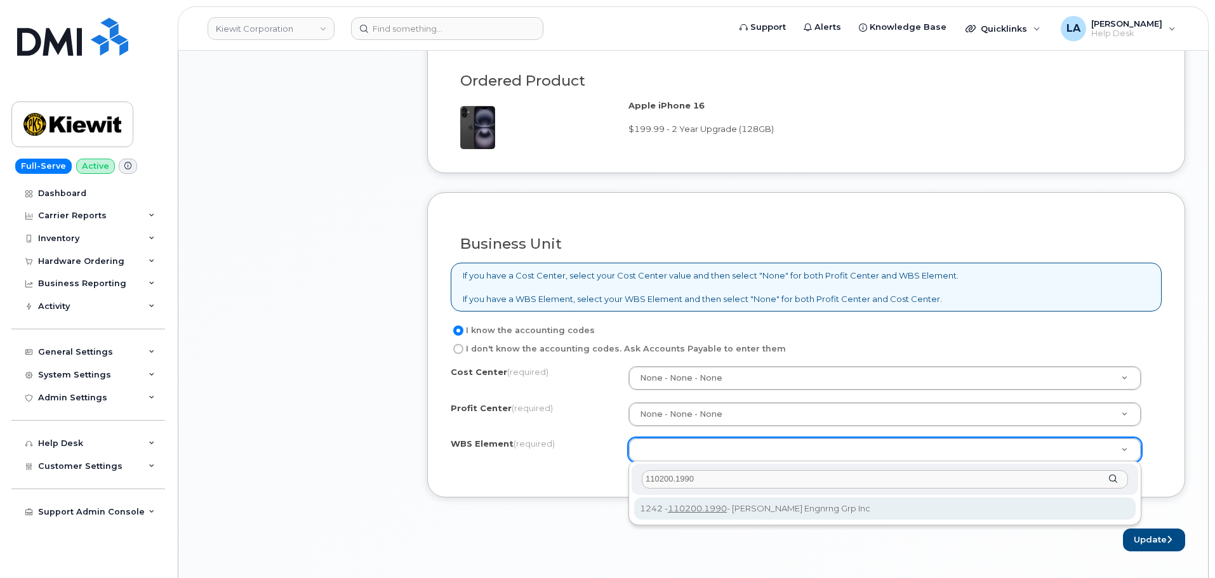
type input "110200.1990"
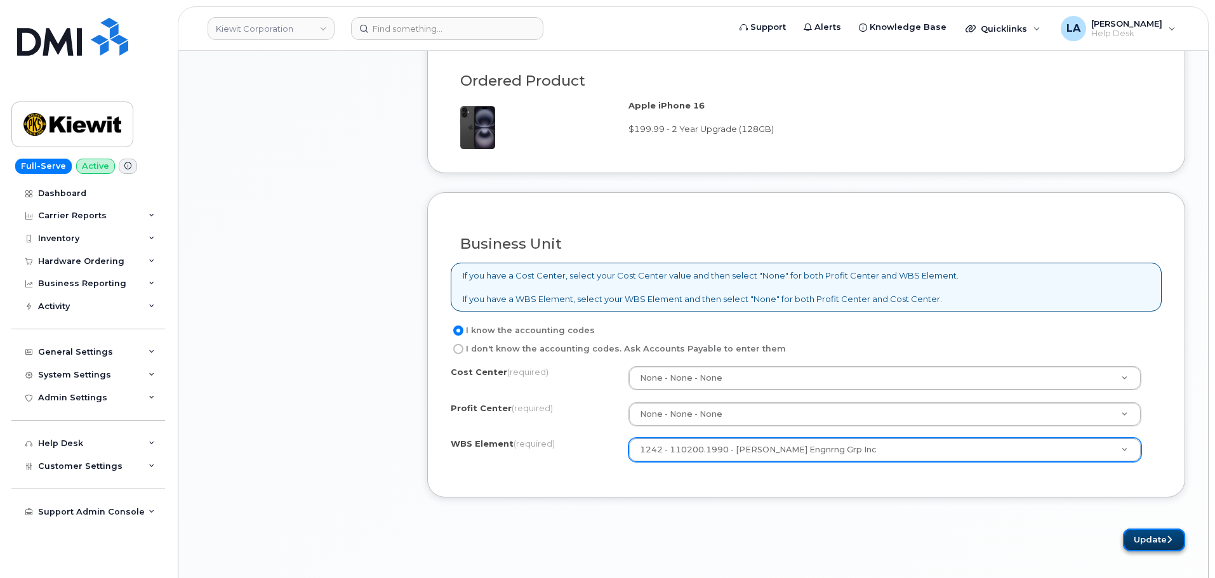
click at [1136, 540] on button "Update" at bounding box center [1154, 540] width 62 height 23
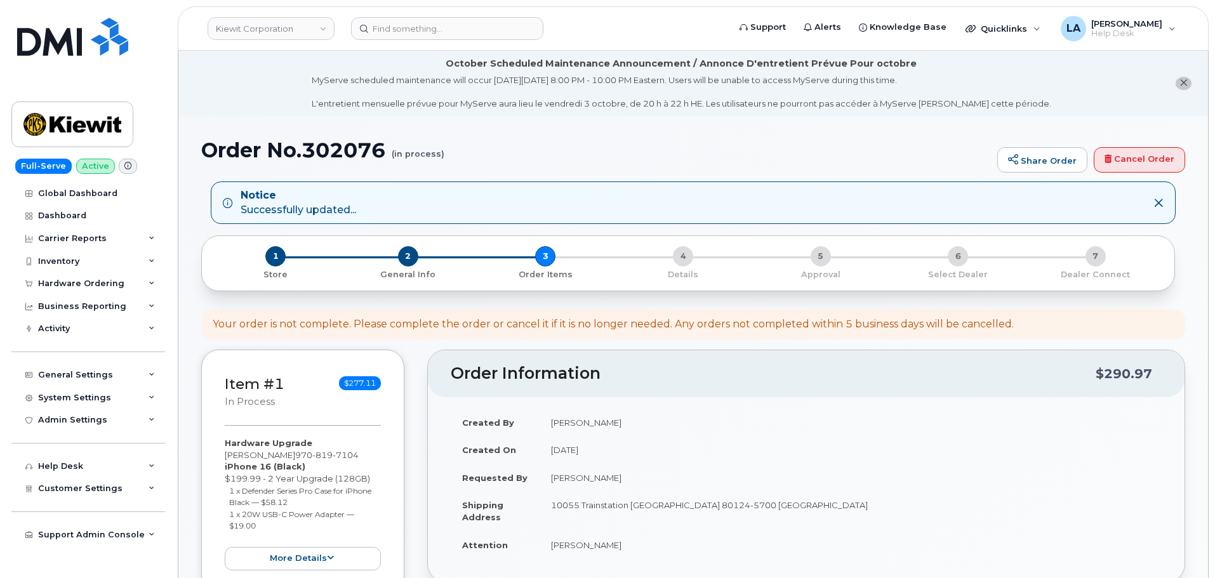
click at [1114, 324] on div "Your order is not complete. Please complete the order or cancel it if it is no …" at bounding box center [693, 325] width 984 height 30
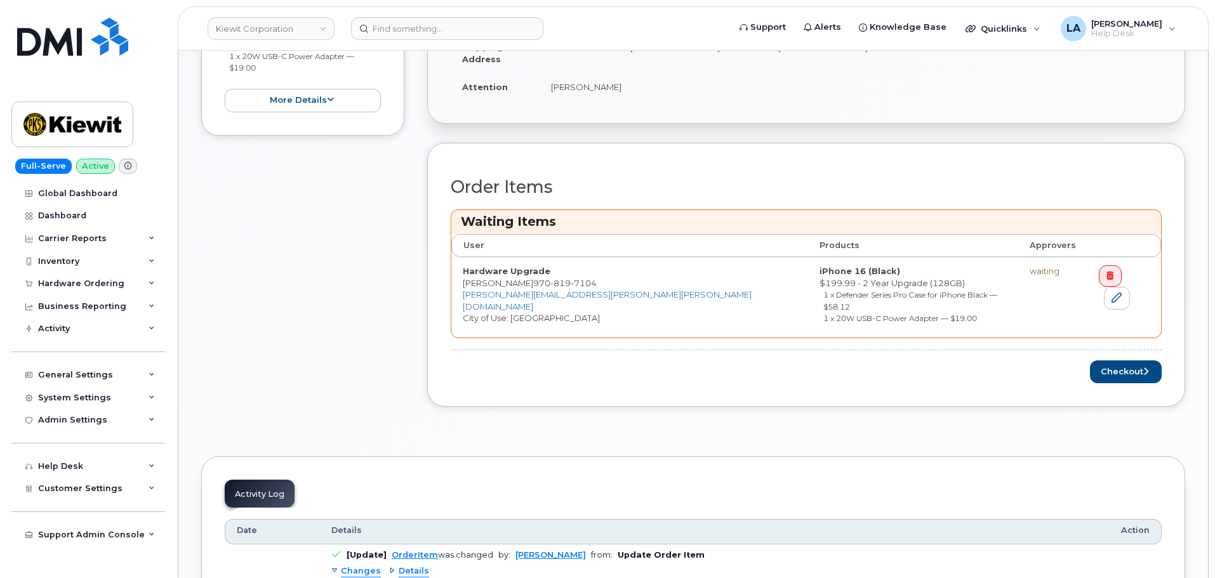
scroll to position [506, 0]
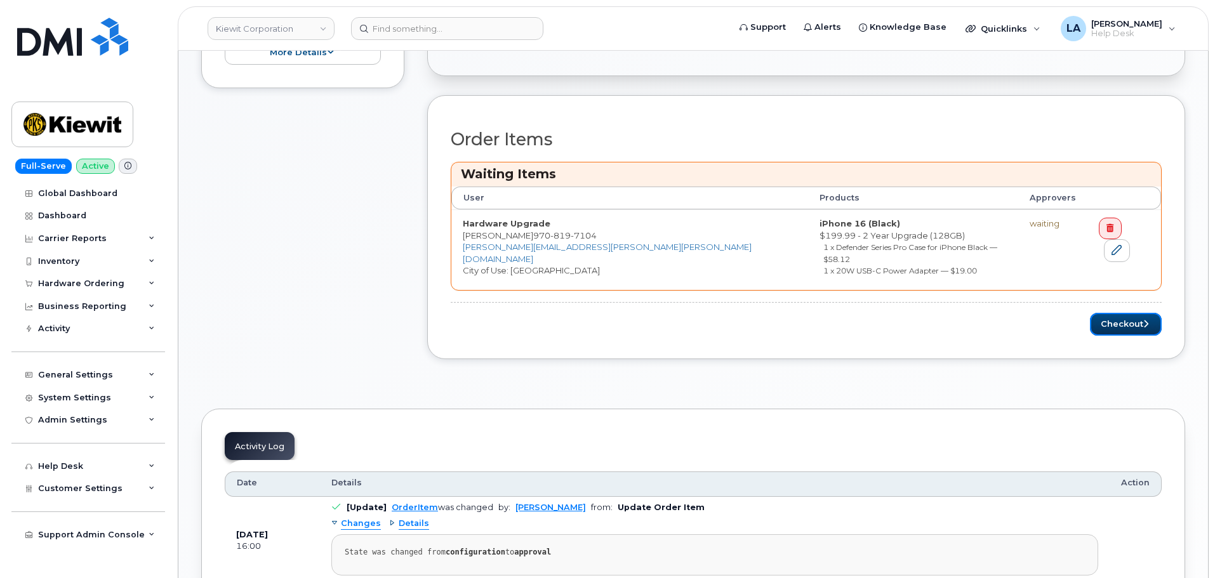
click at [1117, 319] on button "Checkout" at bounding box center [1126, 324] width 72 height 23
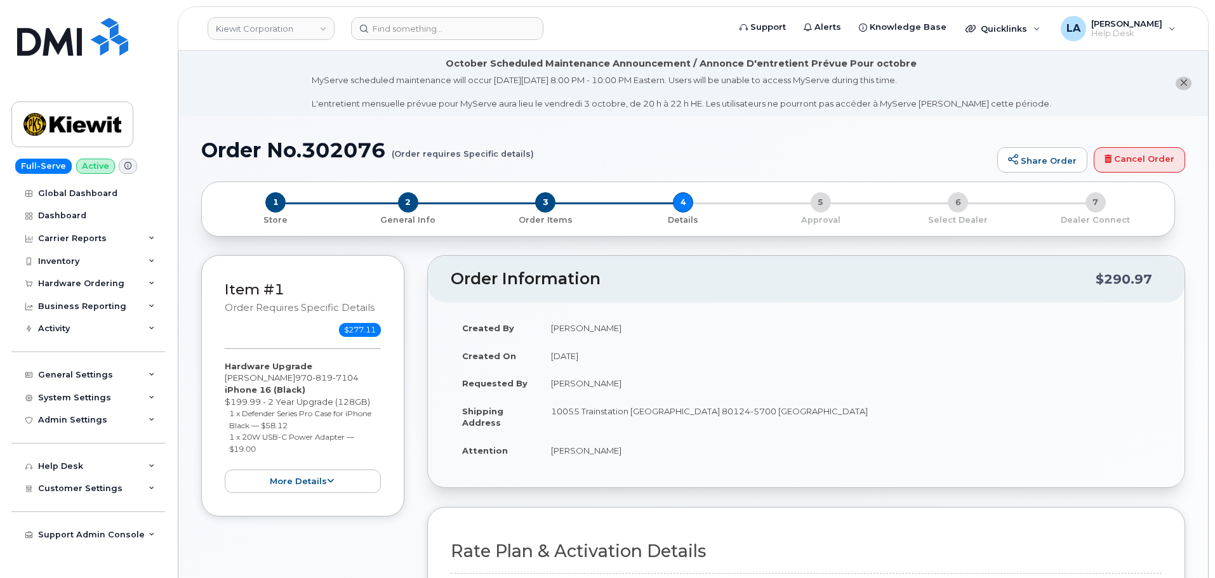
click at [945, 282] on h2 "Order Information" at bounding box center [773, 279] width 645 height 18
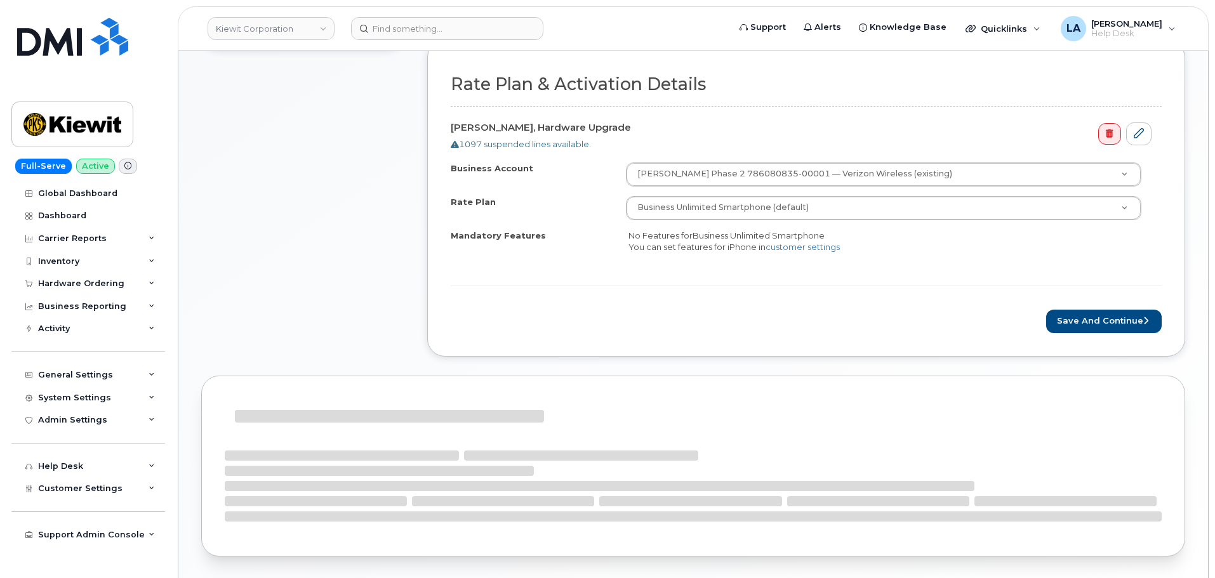
scroll to position [506, 0]
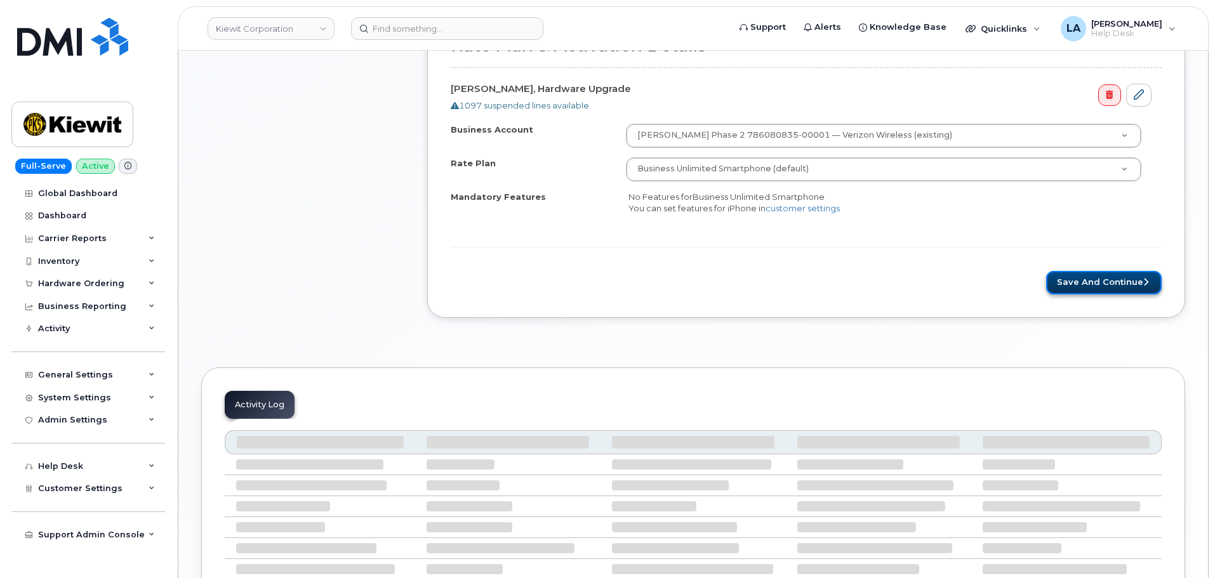
click at [1092, 287] on button "Save and Continue" at bounding box center [1104, 282] width 116 height 23
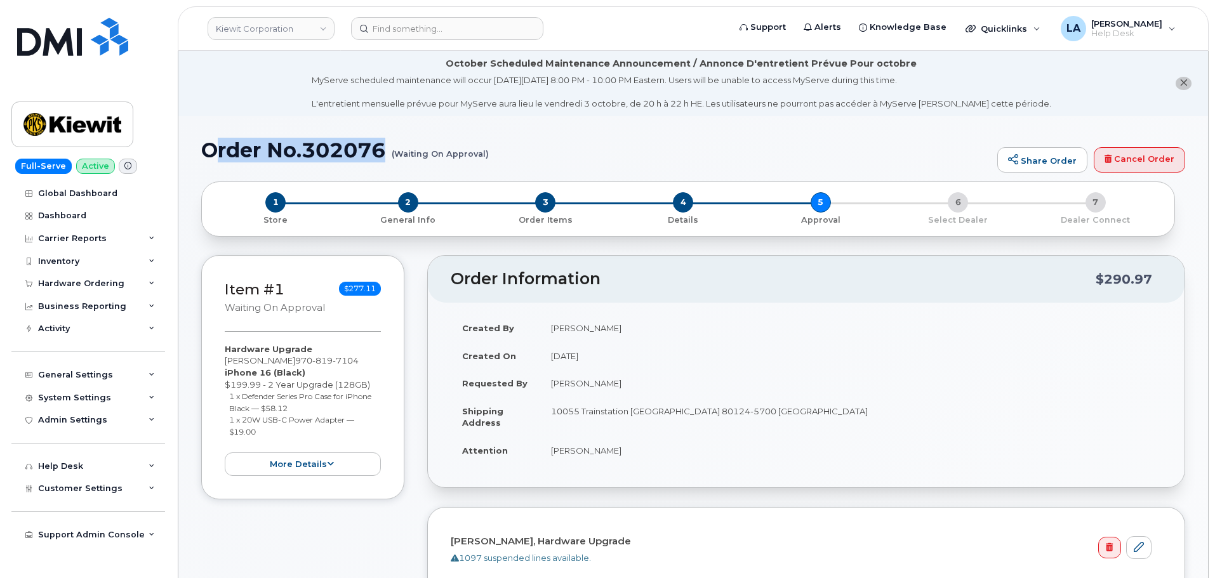
drag, startPoint x: 514, startPoint y: 150, endPoint x: 212, endPoint y: 148, distance: 301.5
click at [213, 148] on h1 "Order No.302076 (Waiting On Approval)" at bounding box center [596, 150] width 790 height 22
drag, startPoint x: 195, startPoint y: 149, endPoint x: 498, endPoint y: 165, distance: 303.9
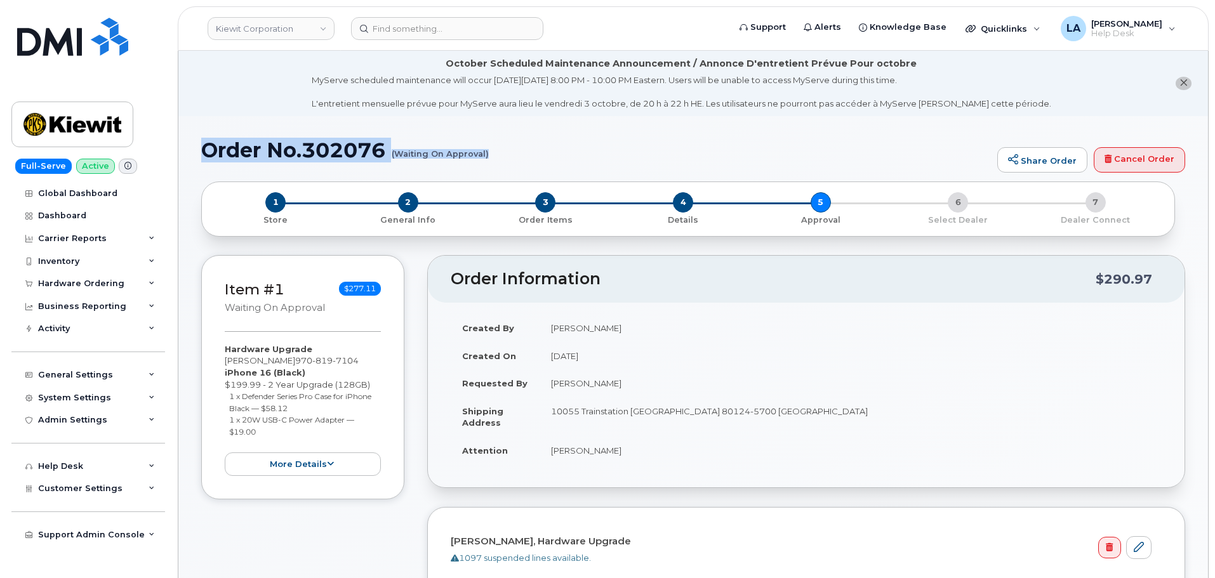
copy h1 "Order No.302076 (Waiting On Approval)"
